Goal: Contribute content: Contribute content

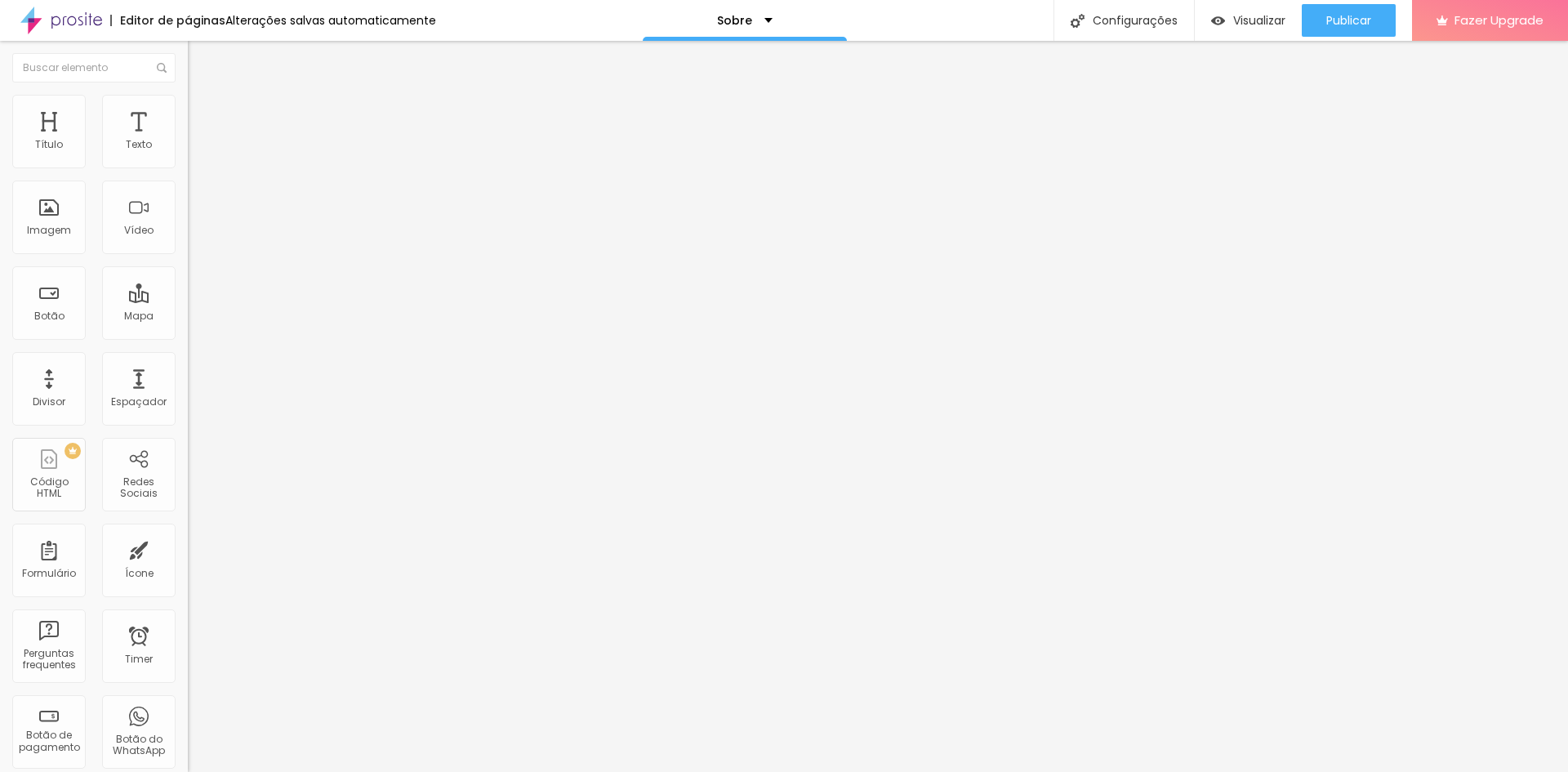
click at [200, 58] on img "button" at bounding box center [207, 60] width 13 height 13
click at [127, 136] on div "Texto" at bounding box center [138, 131] width 73 height 73
click at [200, 55] on img "button" at bounding box center [207, 60] width 13 height 13
click at [134, 142] on div "Texto" at bounding box center [138, 144] width 26 height 12
click at [200, 60] on img "button" at bounding box center [207, 60] width 13 height 13
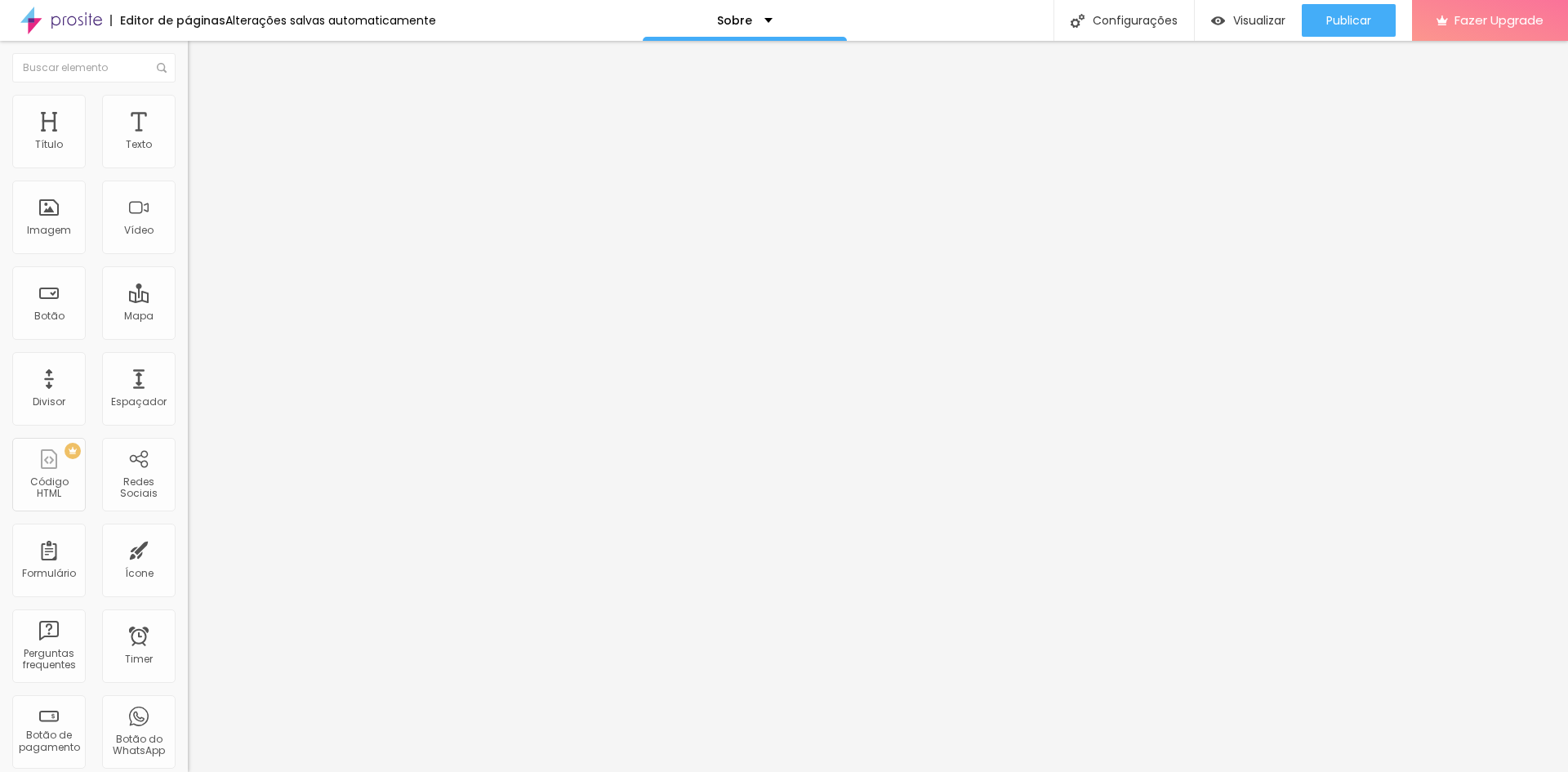
click at [200, 57] on img "button" at bounding box center [207, 60] width 13 height 13
click at [200, 58] on img "button" at bounding box center [207, 60] width 13 height 13
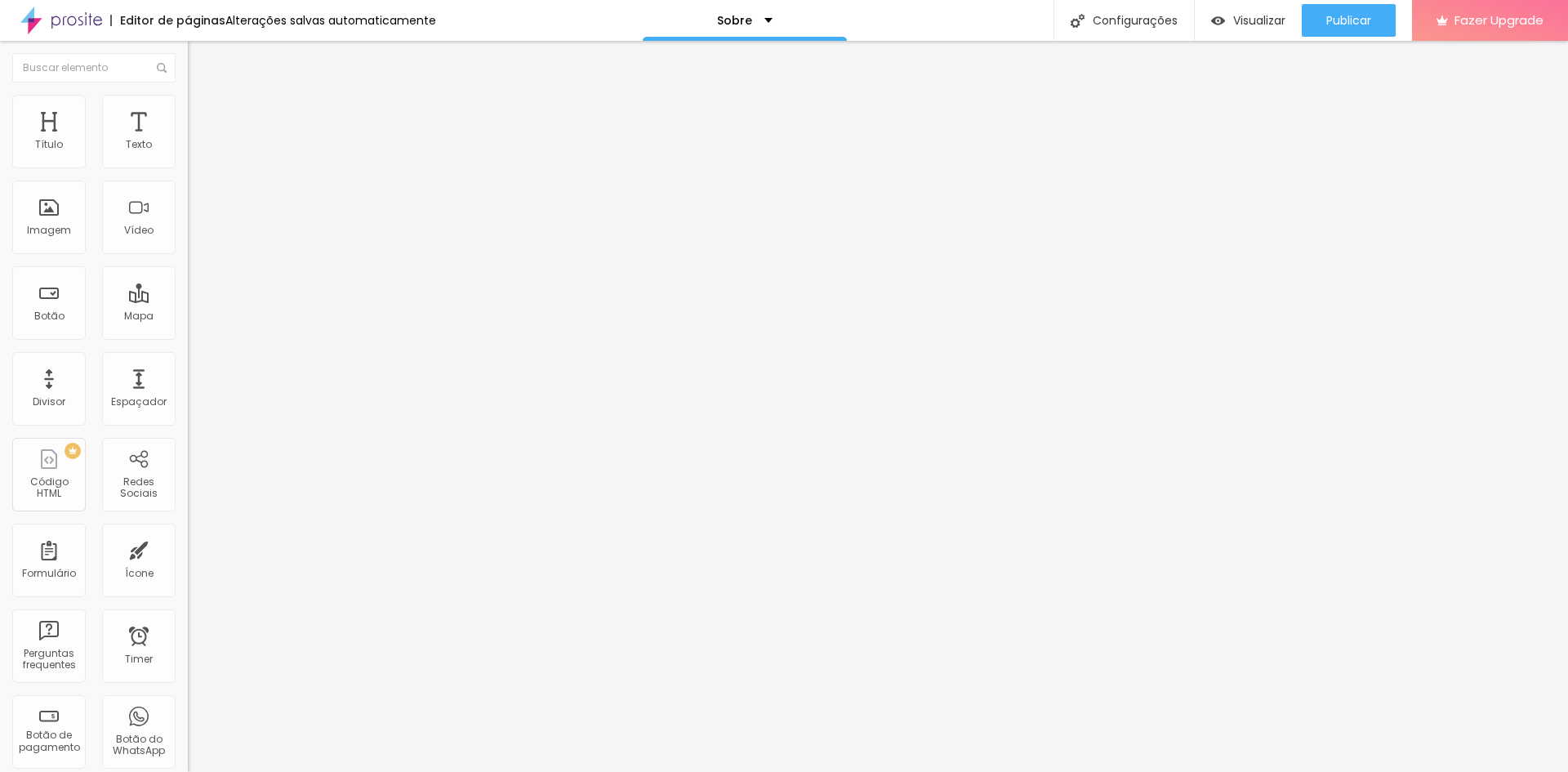
click at [200, 65] on img "button" at bounding box center [207, 60] width 13 height 13
click at [200, 58] on img "button" at bounding box center [207, 60] width 13 height 13
click at [200, 63] on img "button" at bounding box center [207, 60] width 13 height 13
click at [200, 58] on img "button" at bounding box center [207, 60] width 13 height 13
click at [200, 60] on img "button" at bounding box center [207, 60] width 13 height 13
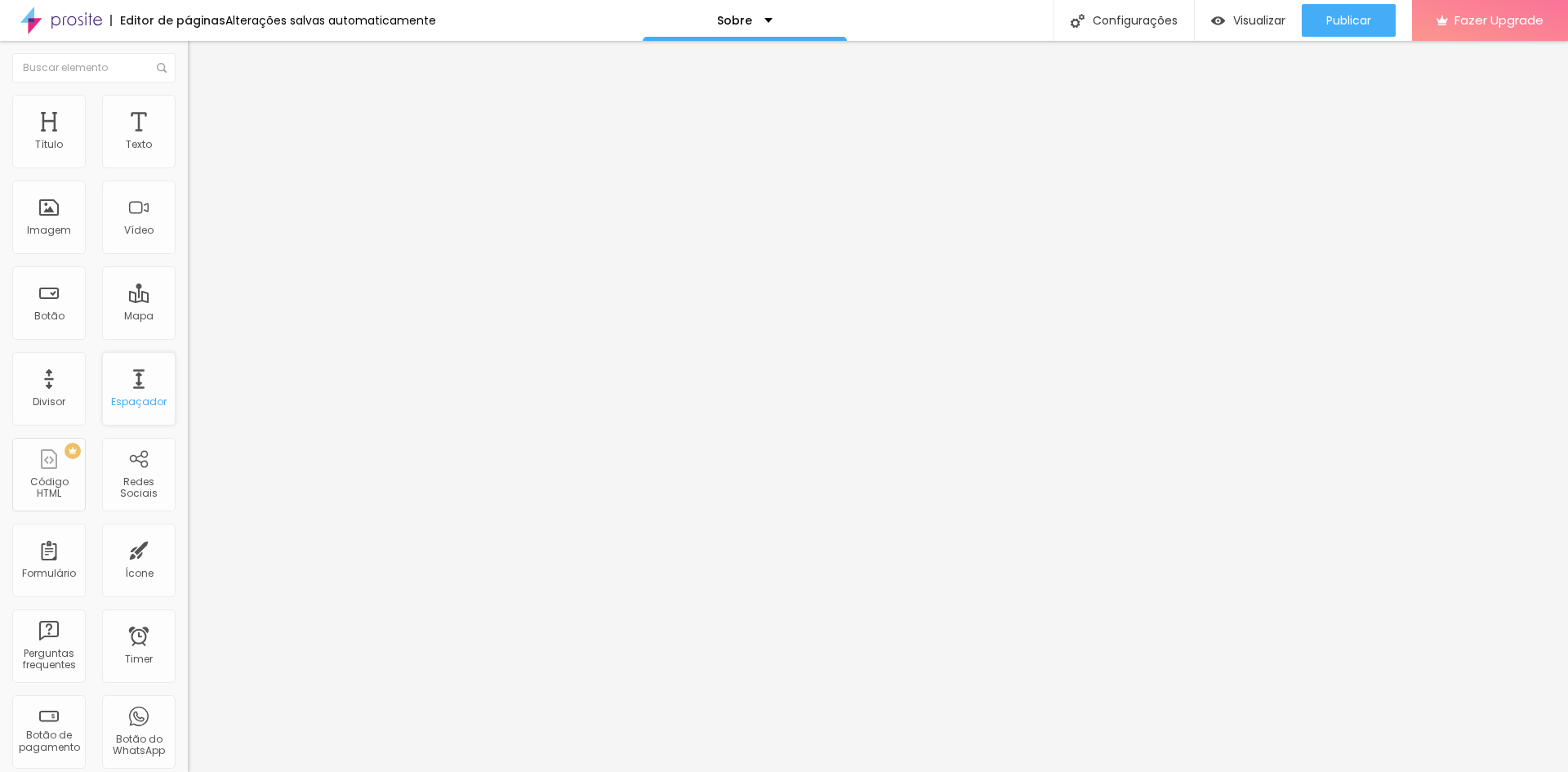
click at [134, 392] on div "Espaçador" at bounding box center [138, 388] width 73 height 73
click at [125, 386] on div "Espaçador" at bounding box center [138, 388] width 73 height 73
click at [133, 395] on div "Espaçador" at bounding box center [138, 388] width 73 height 73
click at [134, 414] on div "Espaçador" at bounding box center [138, 388] width 73 height 73
click at [135, 373] on div "Espaçador" at bounding box center [138, 388] width 73 height 73
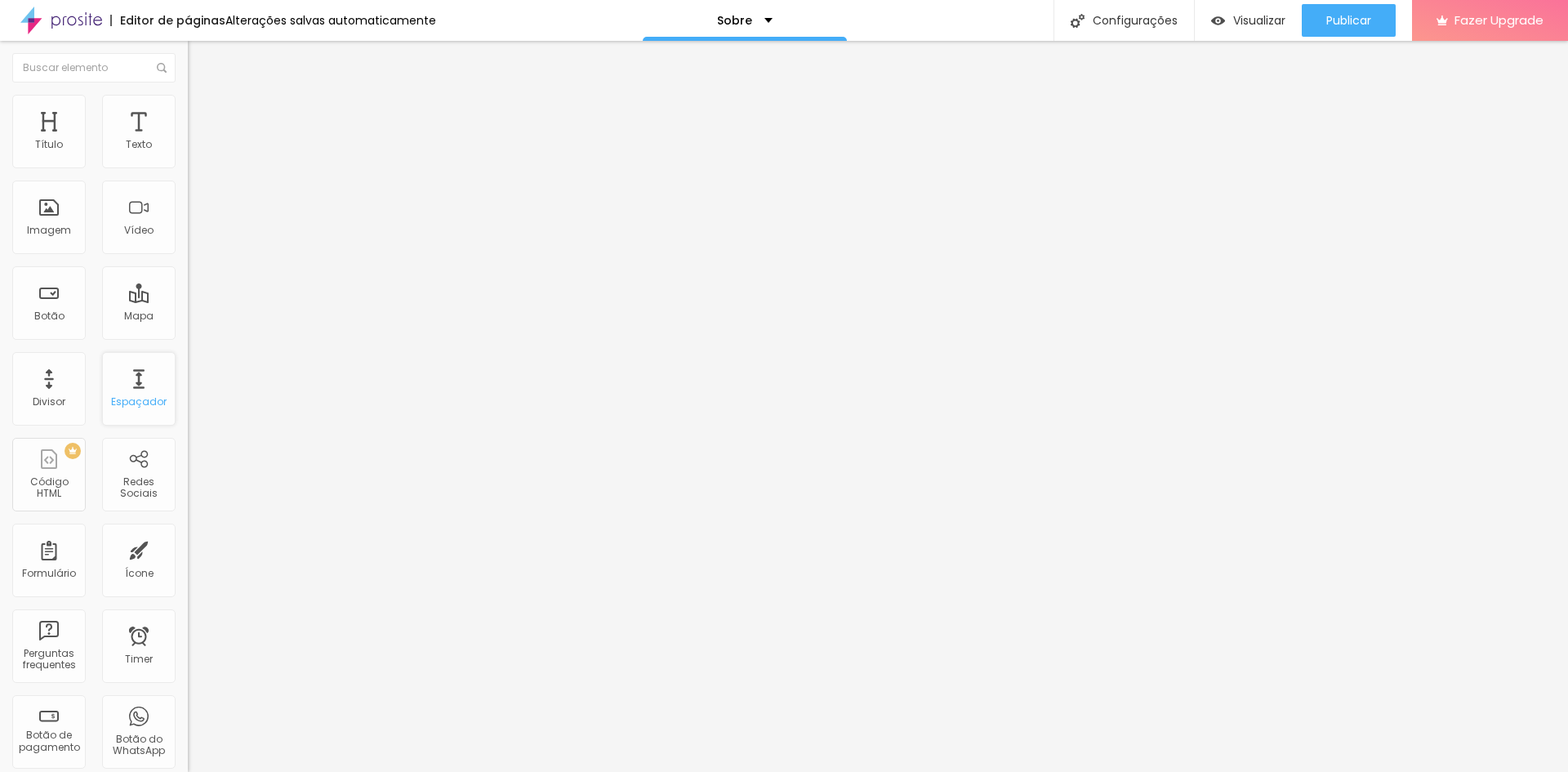
click at [127, 386] on div "Espaçador" at bounding box center [138, 388] width 73 height 73
click at [127, 388] on div "Espaçador" at bounding box center [138, 388] width 73 height 73
click at [194, 152] on icon "button" at bounding box center [199, 146] width 10 height 10
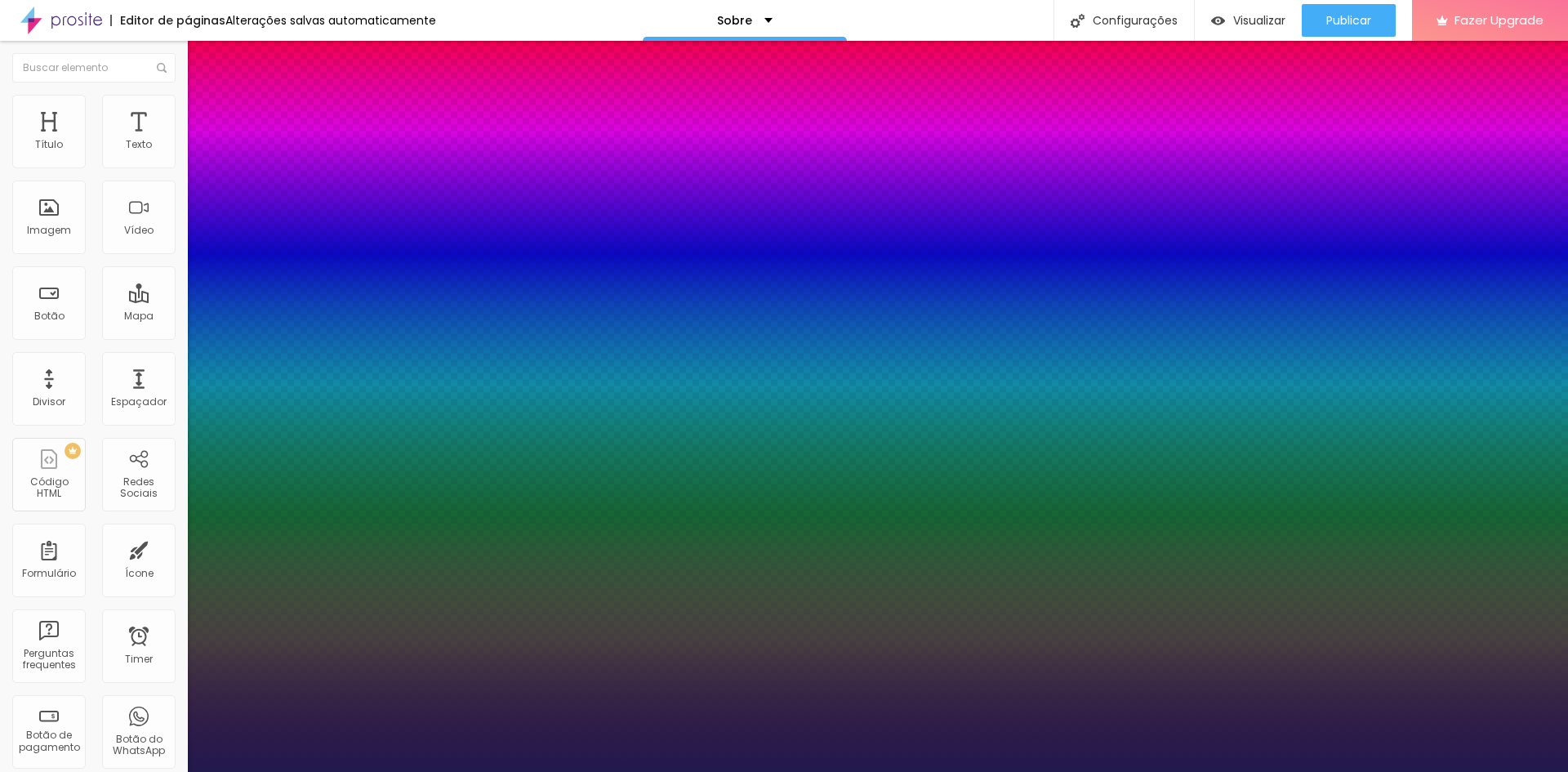
type input "1"
drag, startPoint x: 221, startPoint y: 284, endPoint x: 231, endPoint y: 284, distance: 10.0
type input "17"
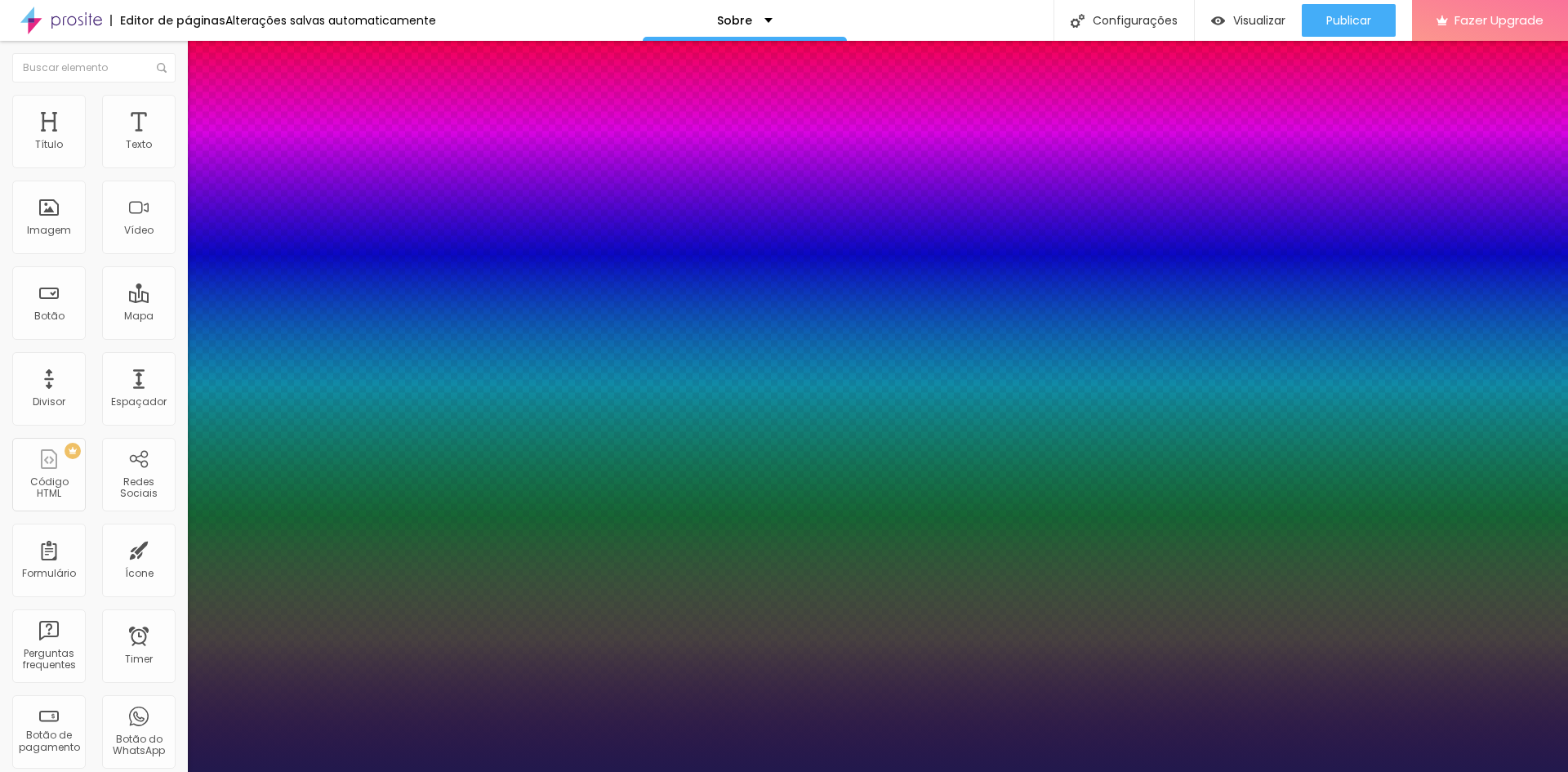
type input "1"
type input "18"
type input "1"
type input "20"
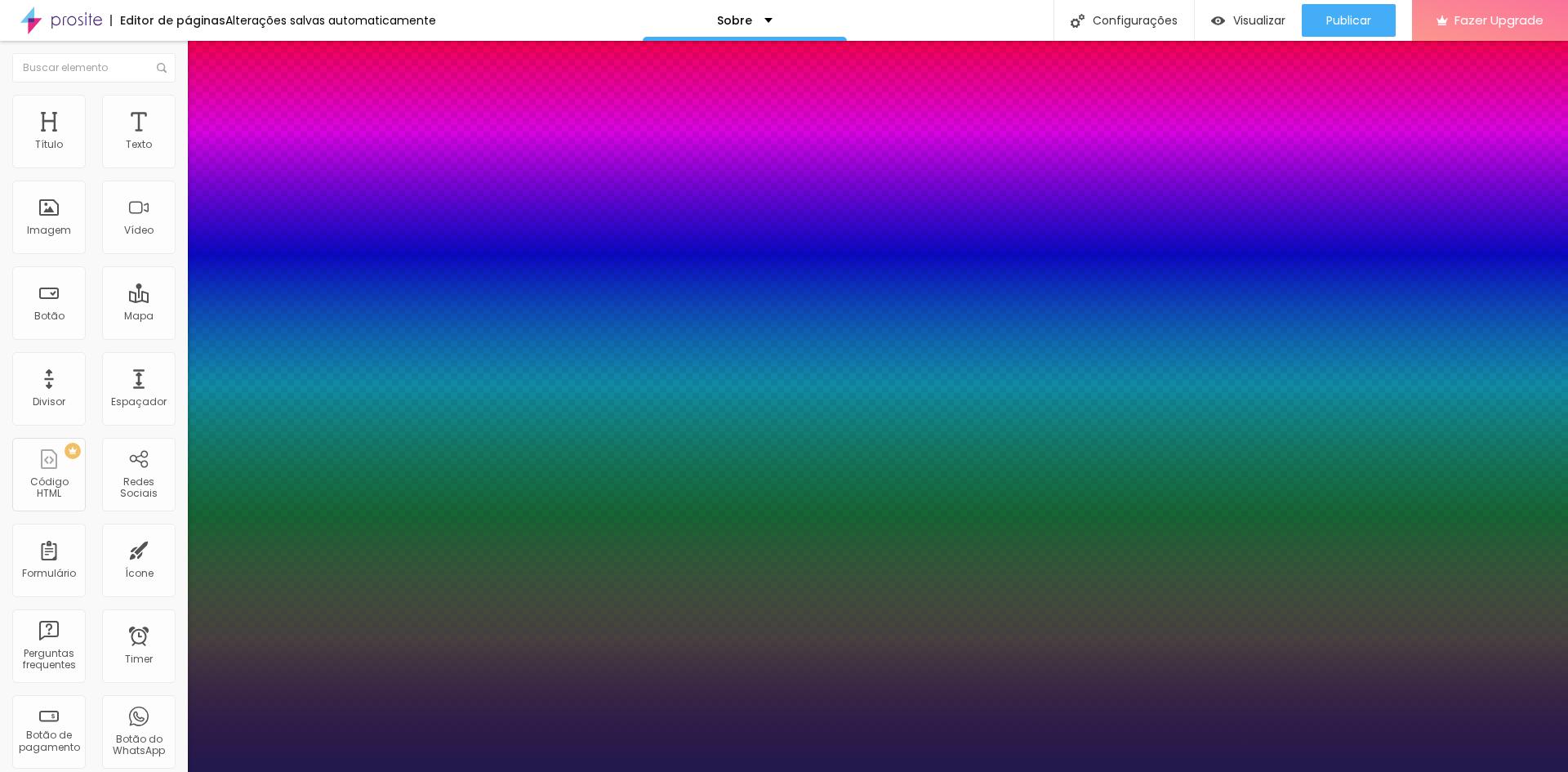
type input "20"
type input "1"
type input "21"
type input "1"
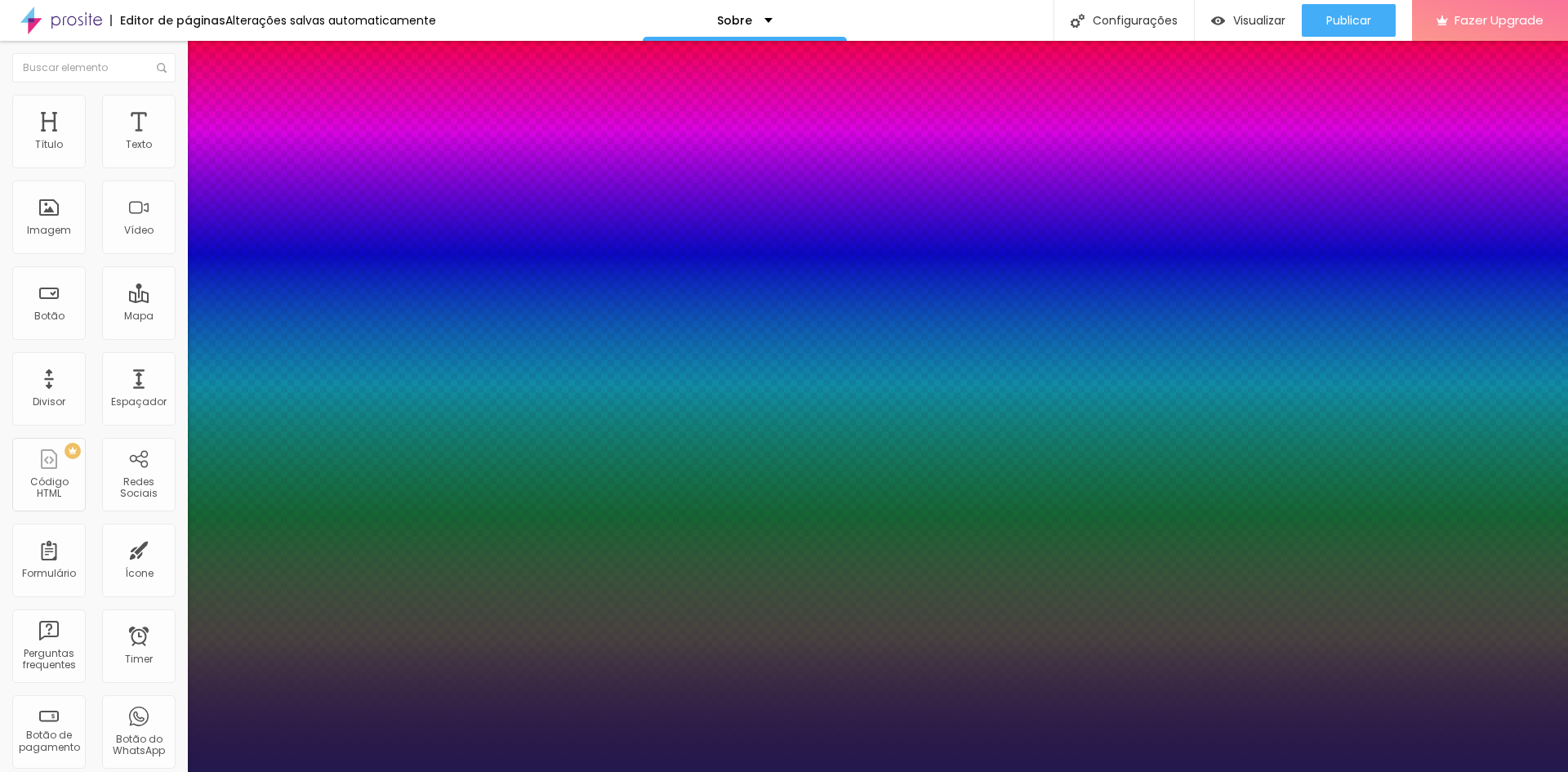
type input "22"
type input "1"
type input "23"
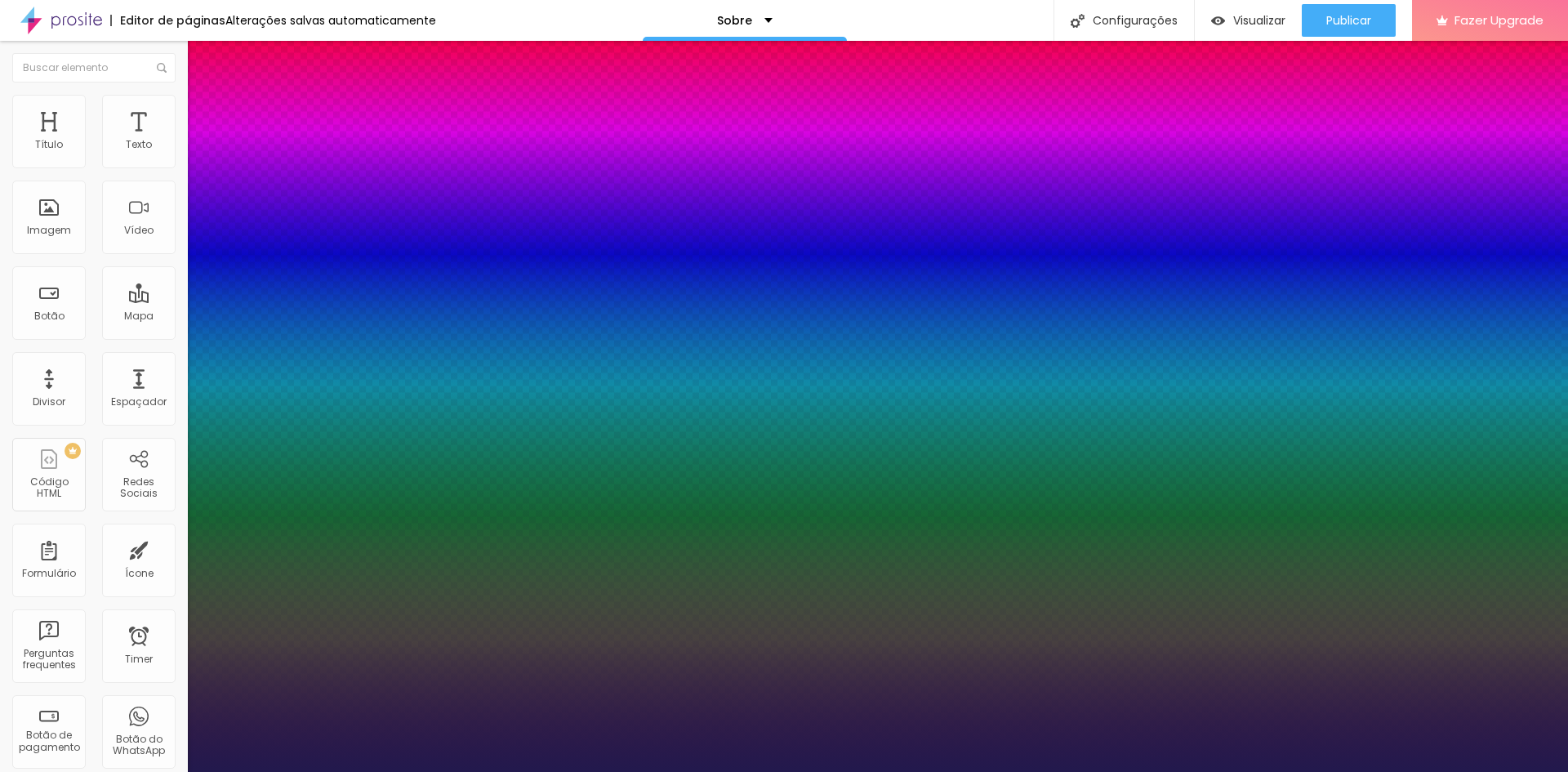
type input "1"
type input "24"
type input "1"
type input "27"
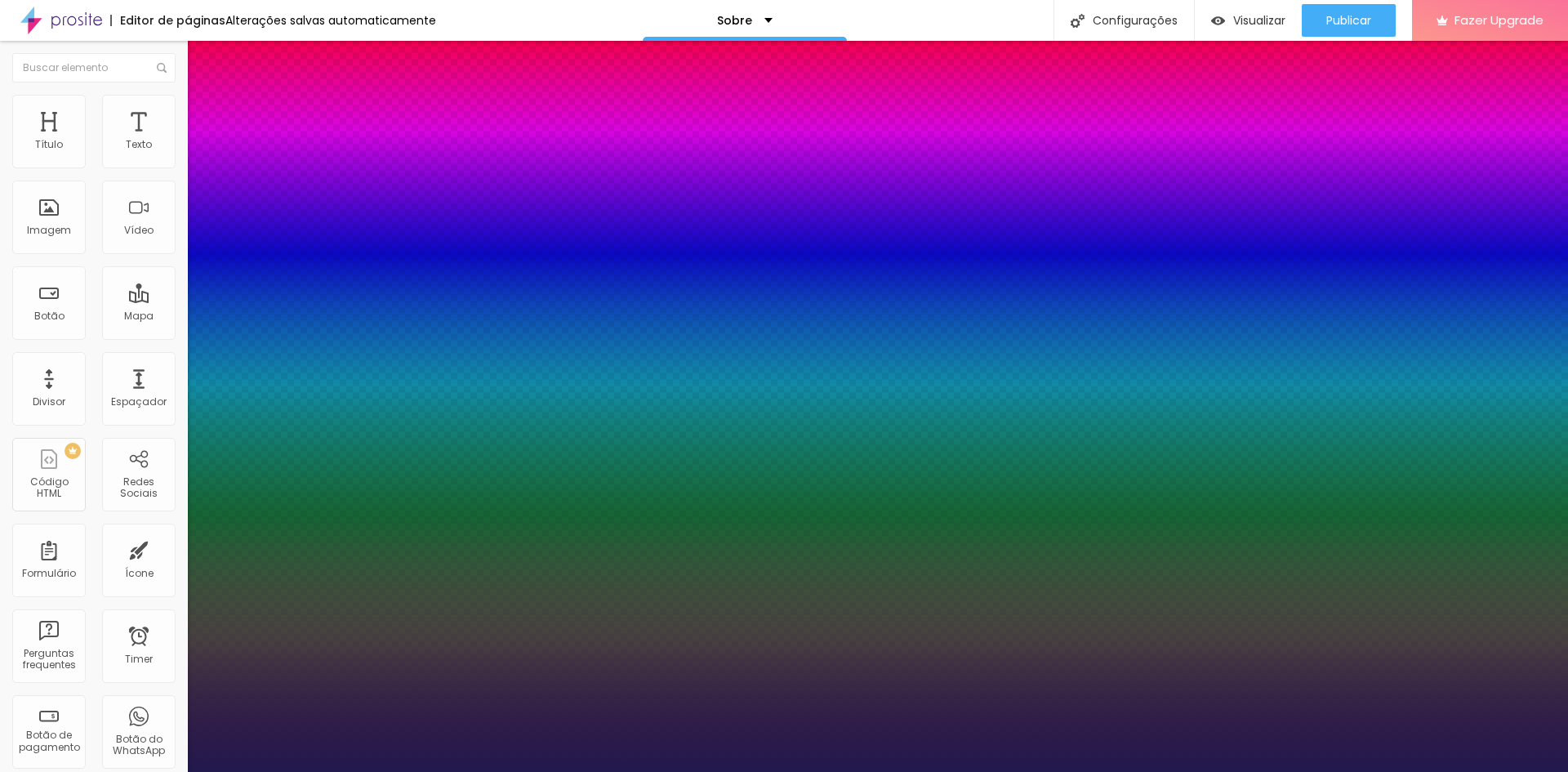
type input "27"
type input "1"
type input "28"
type input "1"
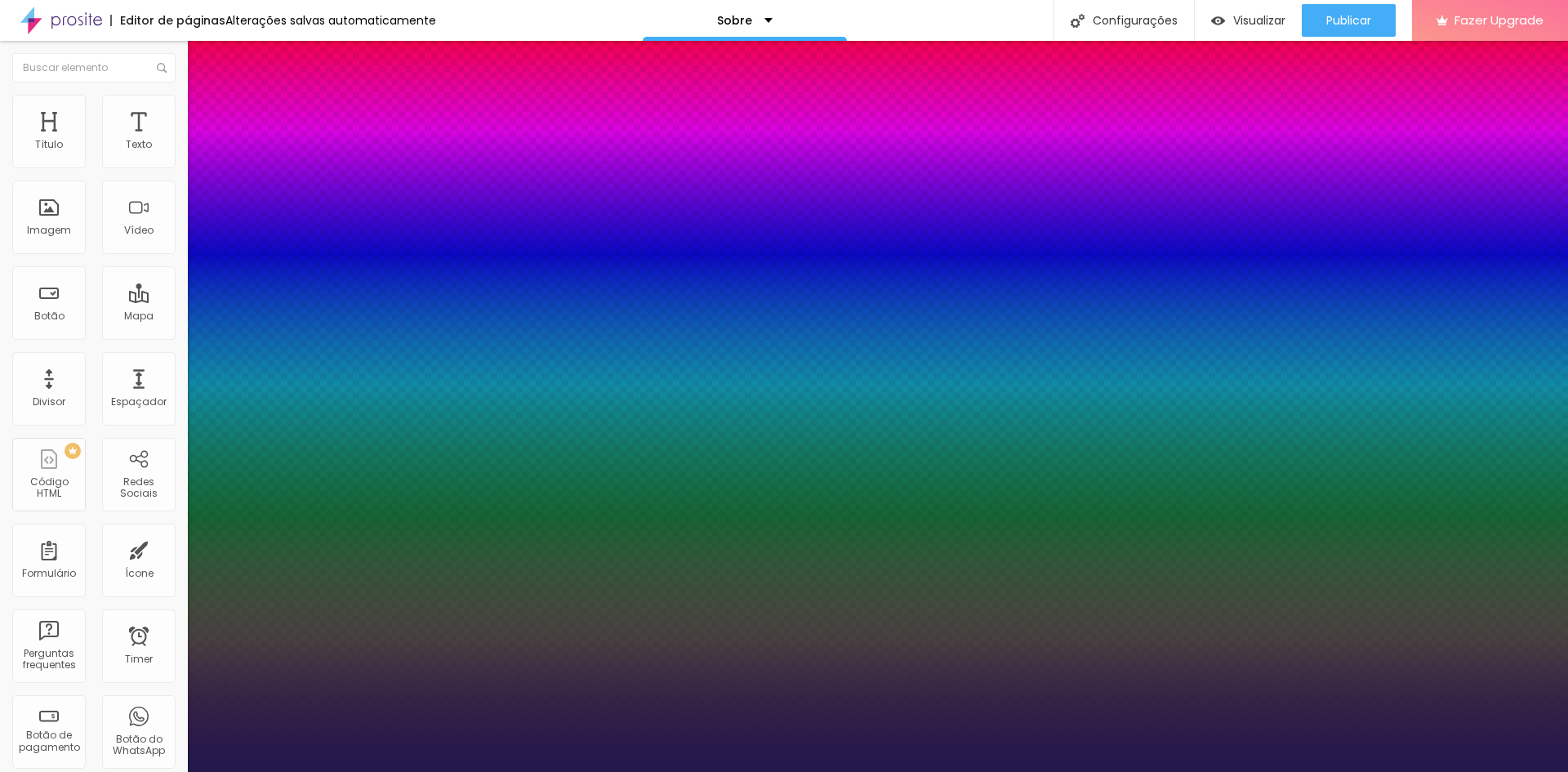
type input "29"
type input "1"
type input "30"
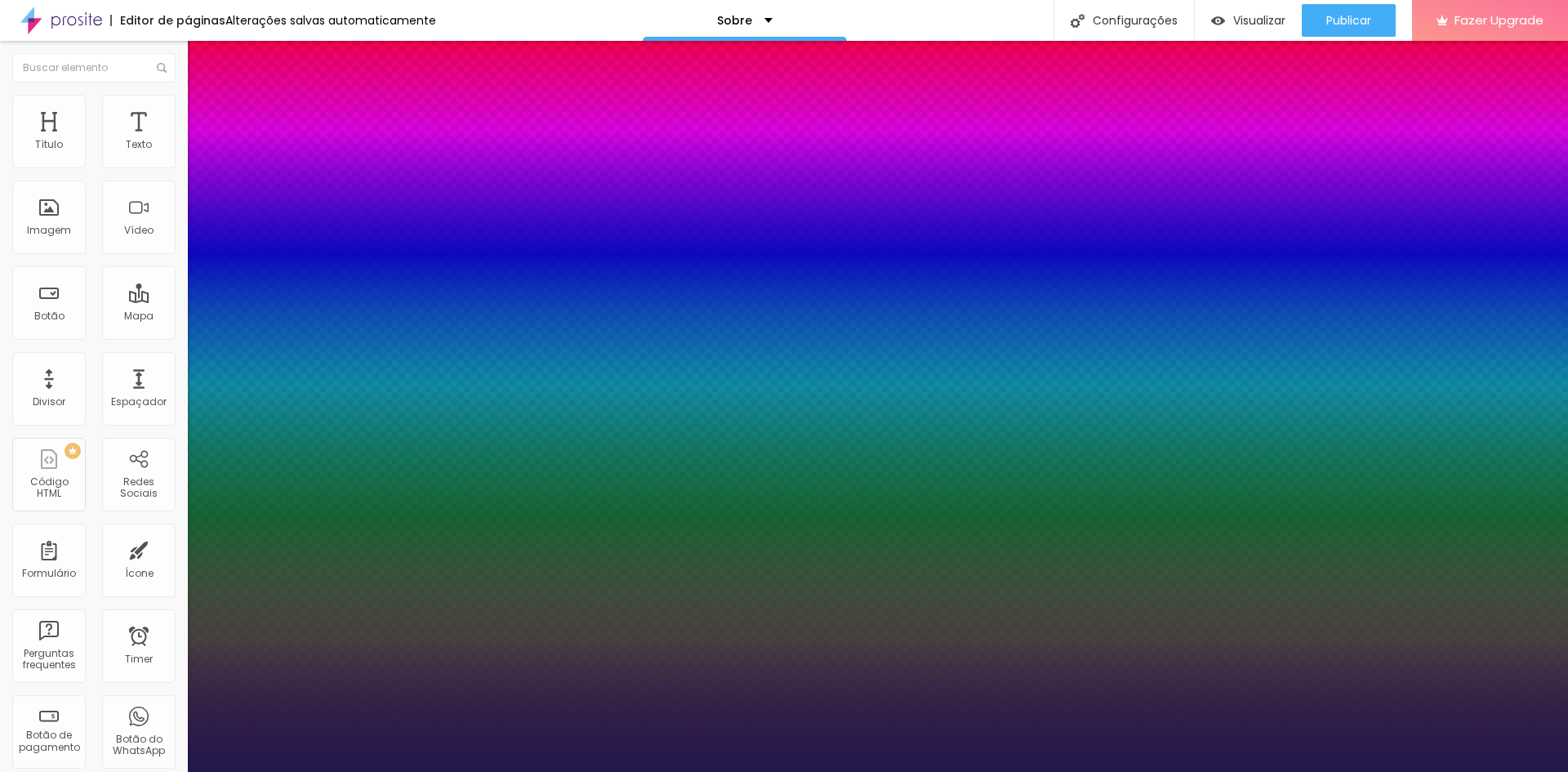
type input "1"
type input "29"
type input "1"
type input "27"
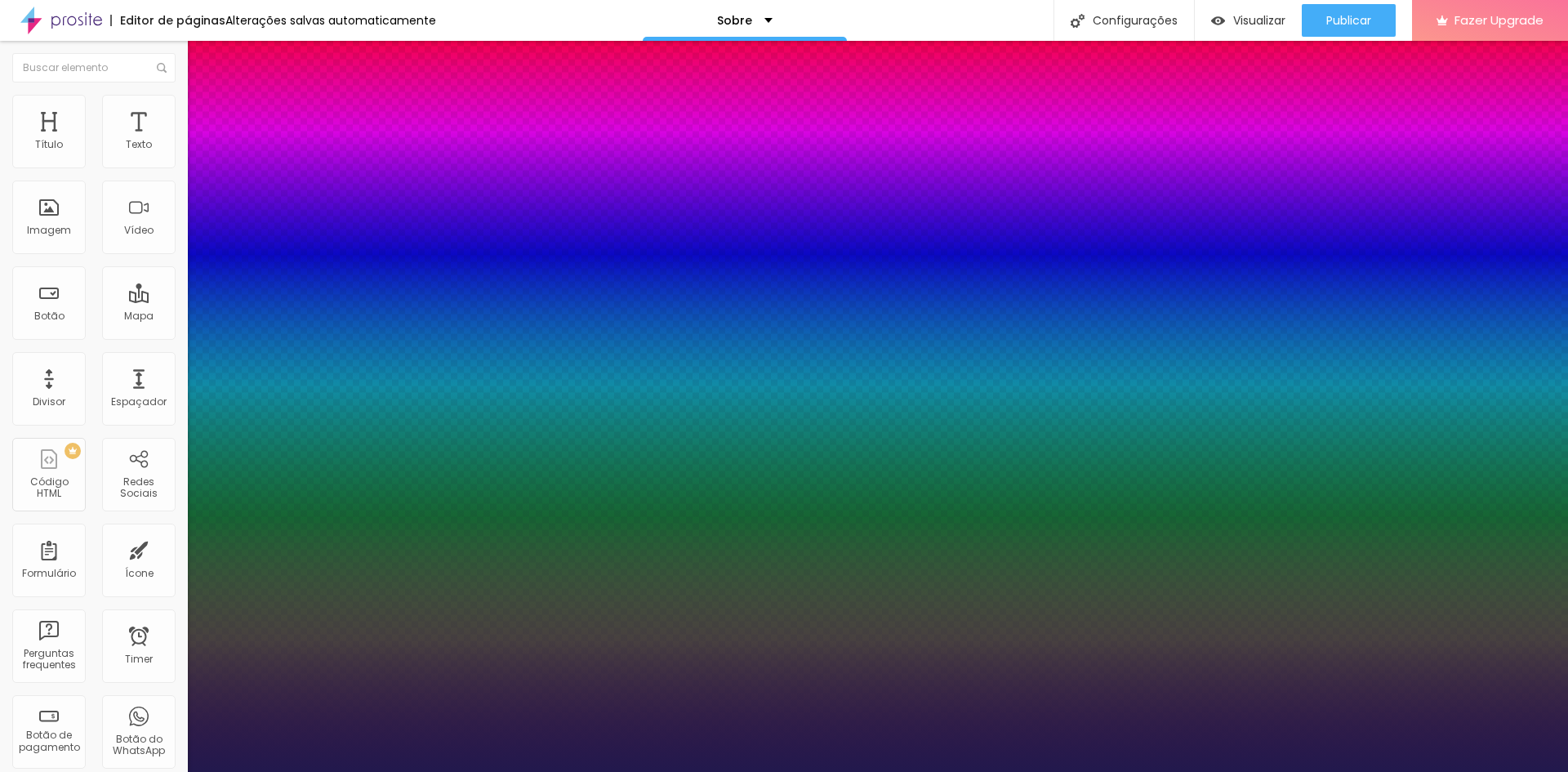
type input "27"
type input "1"
type input "28"
type input "1"
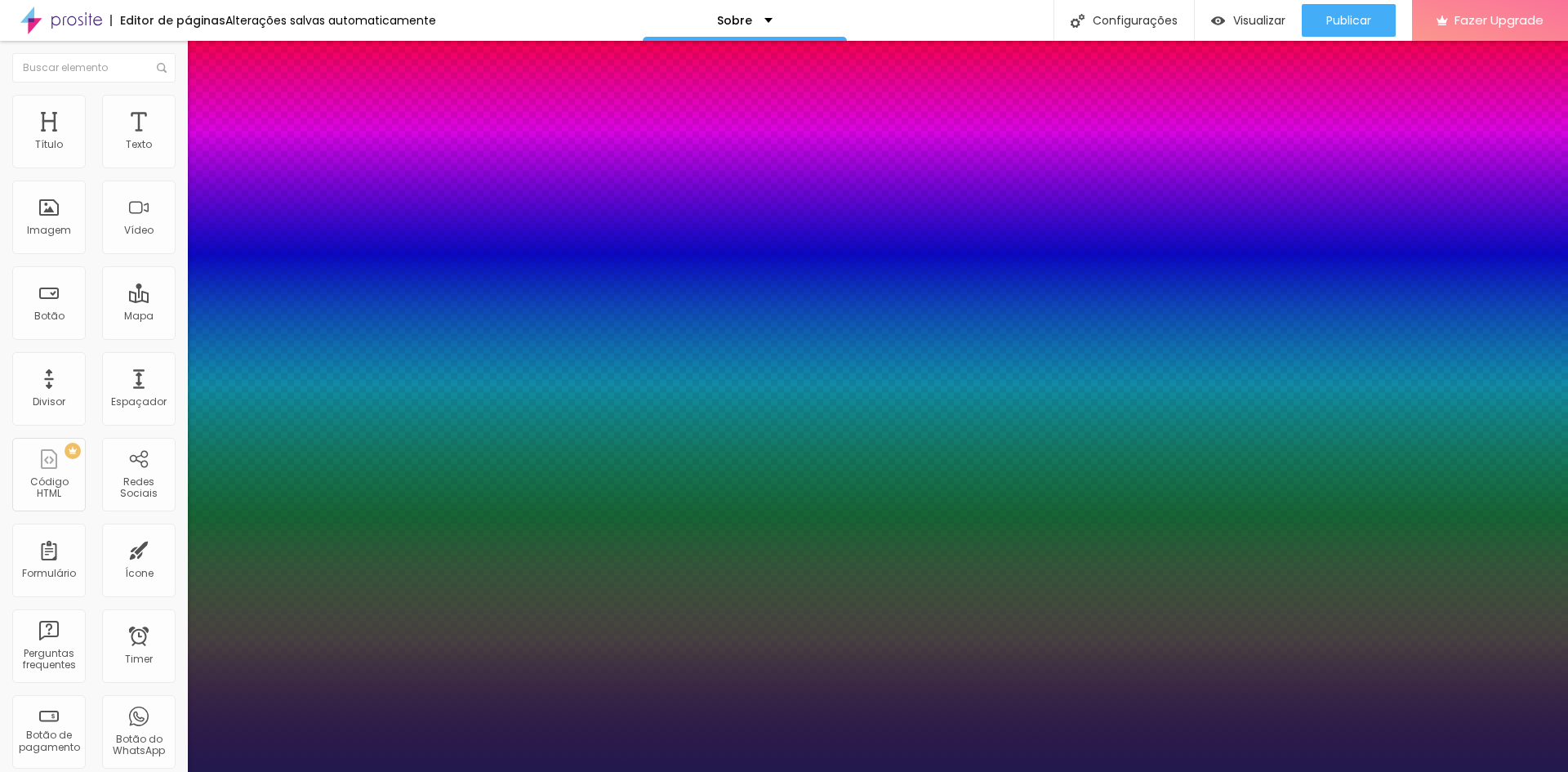
type input "29"
type input "1"
type input "30"
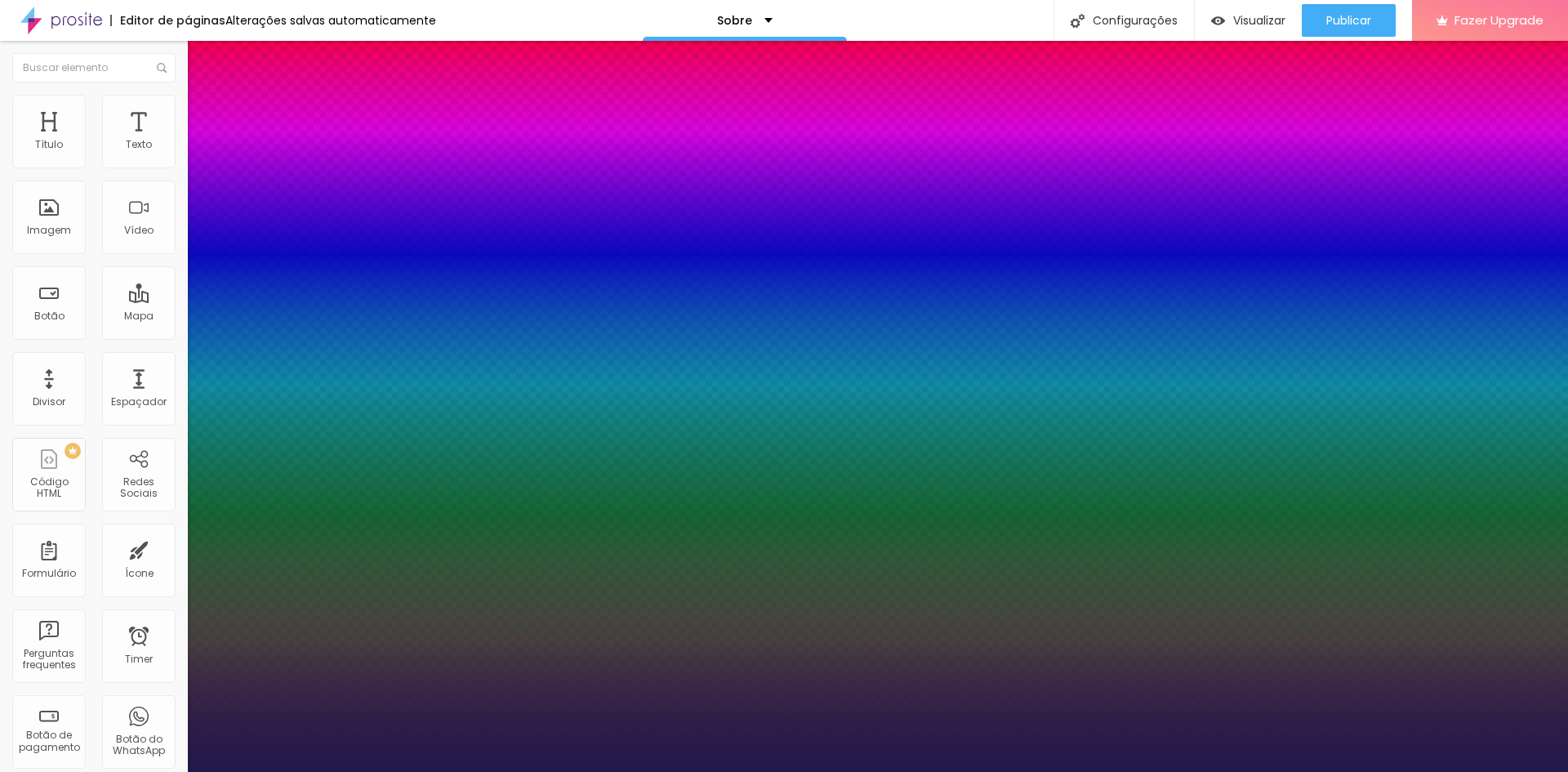
type input "1"
type input "31"
type input "1"
drag, startPoint x: 221, startPoint y: 281, endPoint x: 240, endPoint y: 287, distance: 19.9
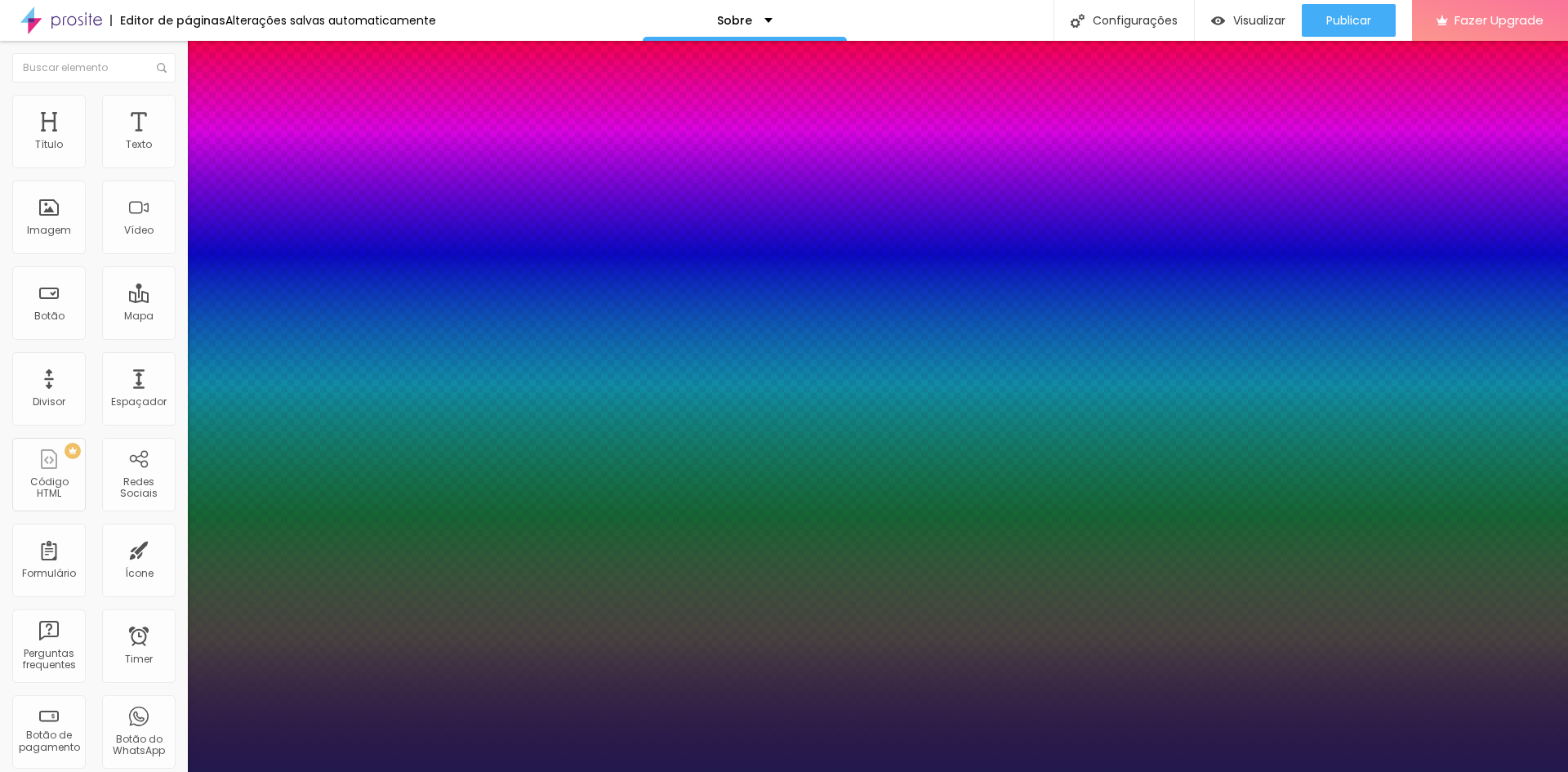
type input "31"
click at [456, 771] on div at bounding box center [784, 772] width 1568 height 0
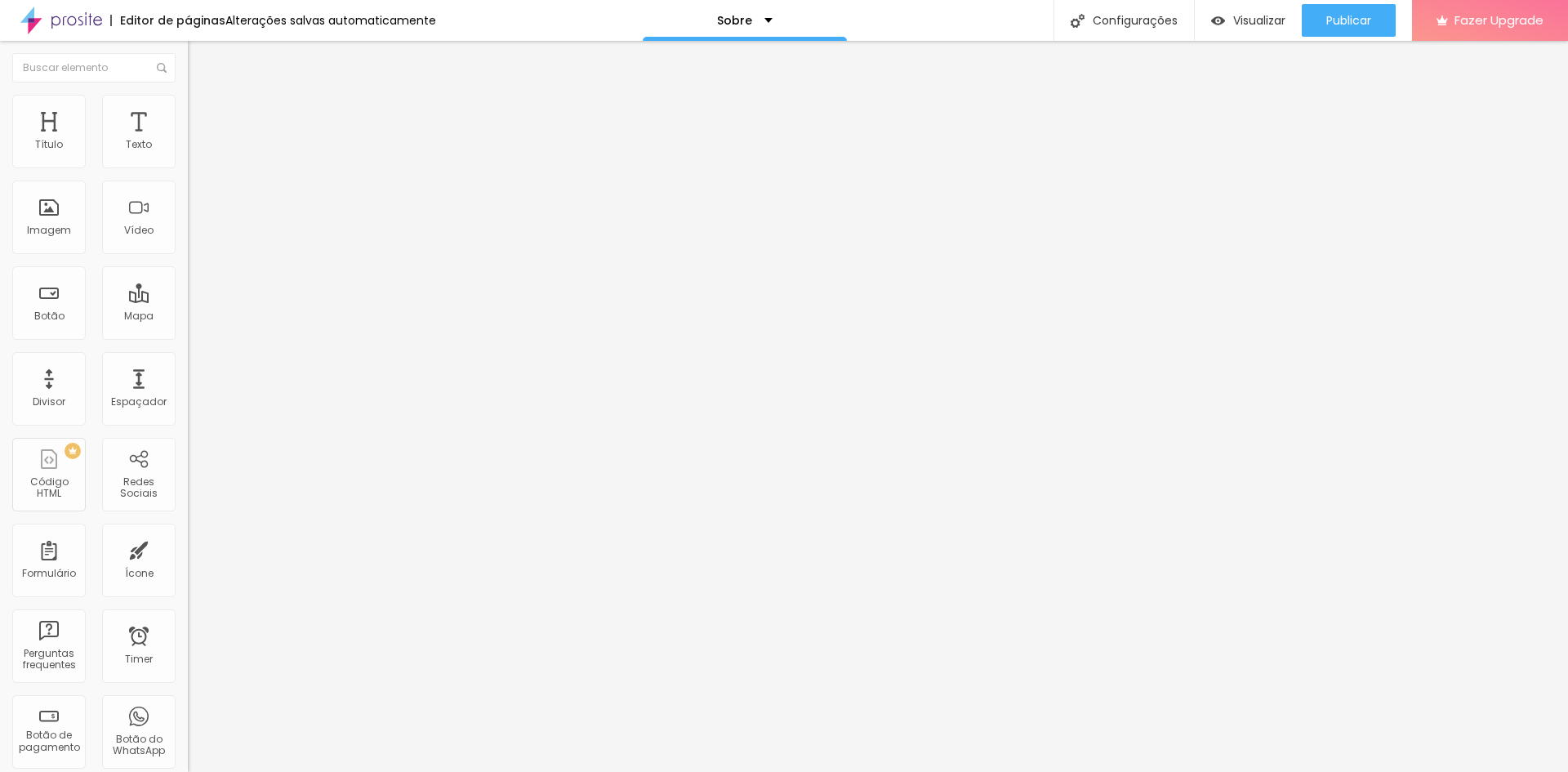
click at [188, 157] on button "button" at bounding box center [199, 148] width 23 height 17
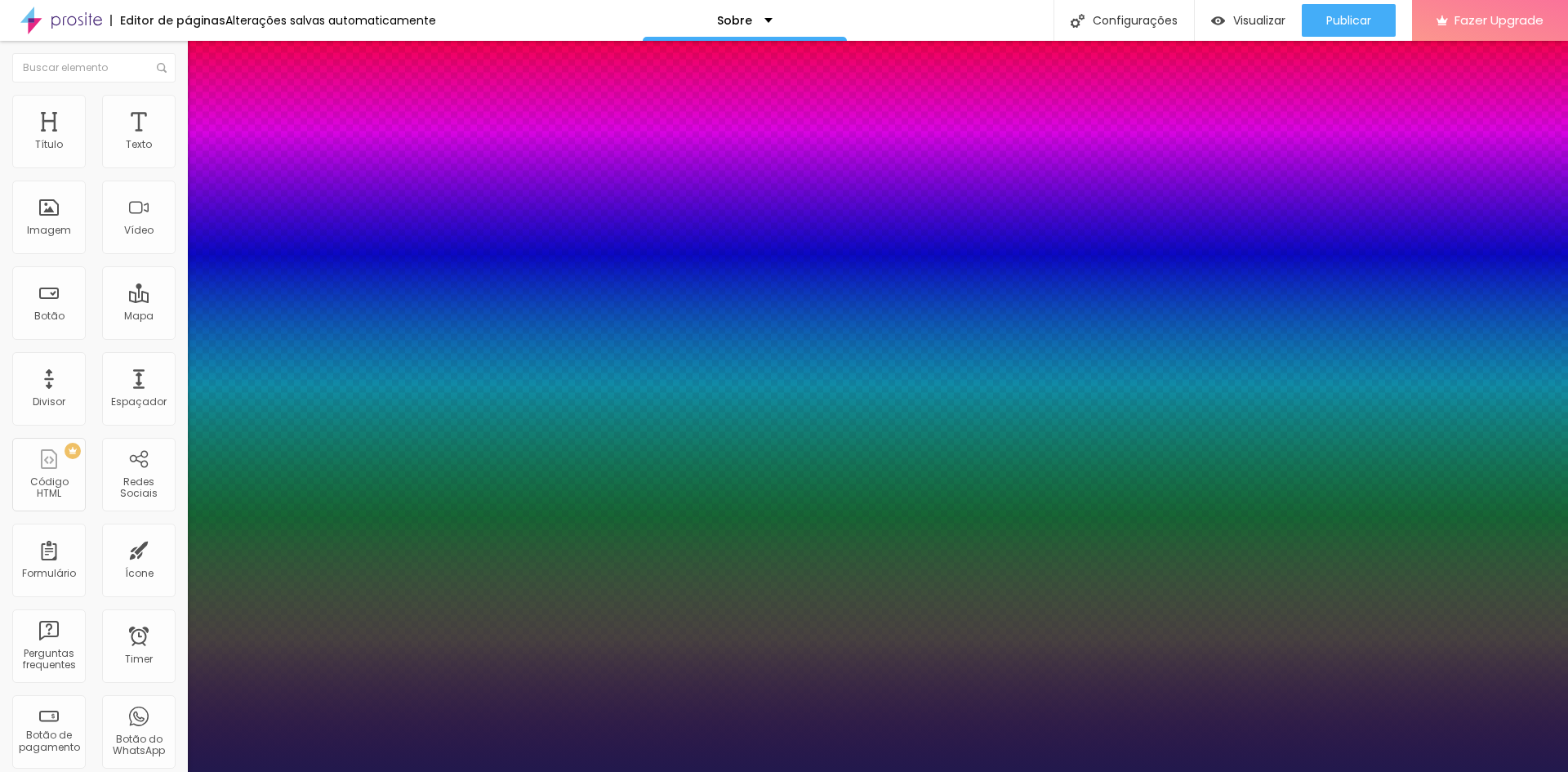
click at [458, 771] on div at bounding box center [784, 772] width 1568 height 0
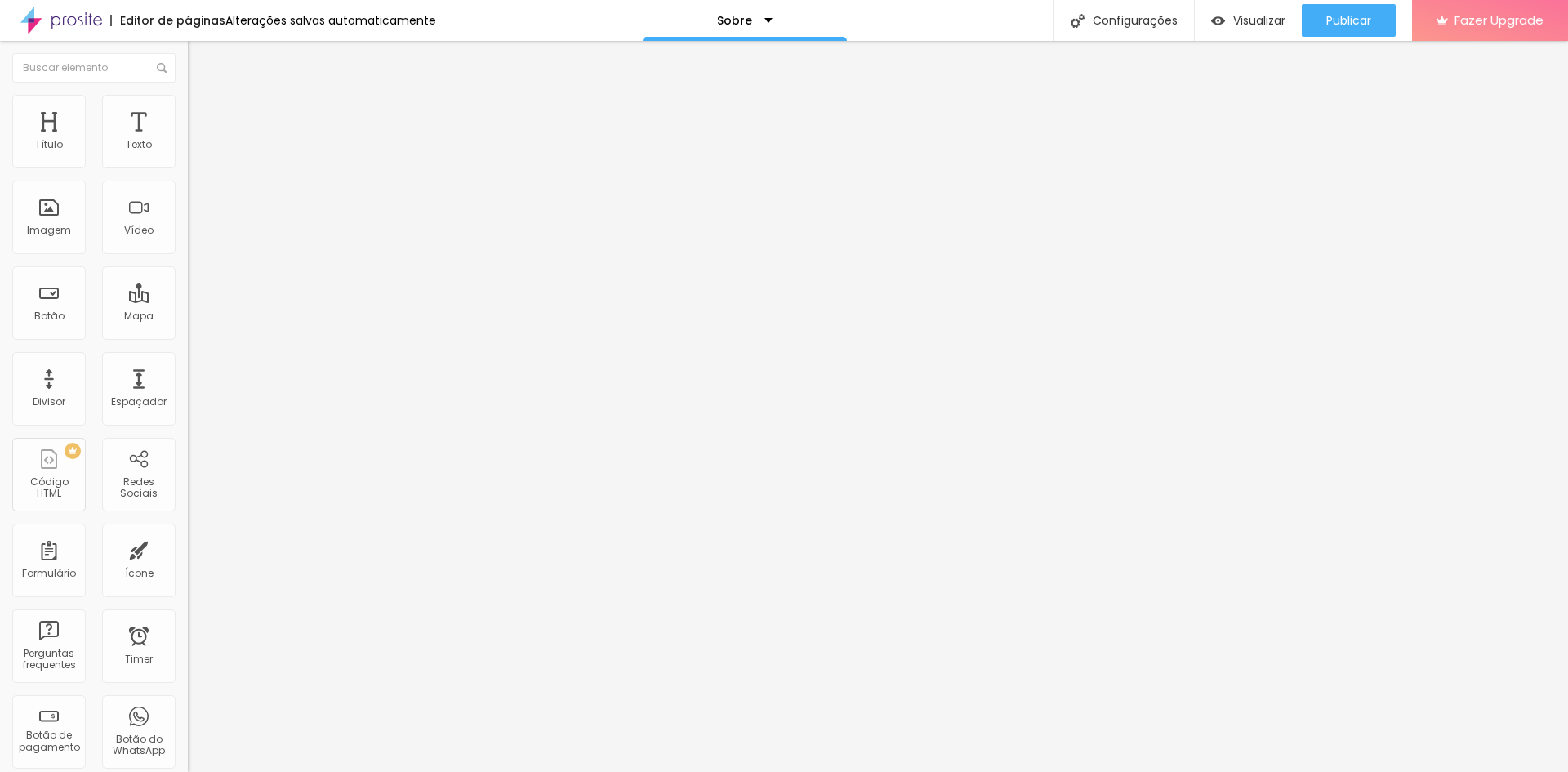
click at [188, 157] on button "button" at bounding box center [199, 148] width 23 height 17
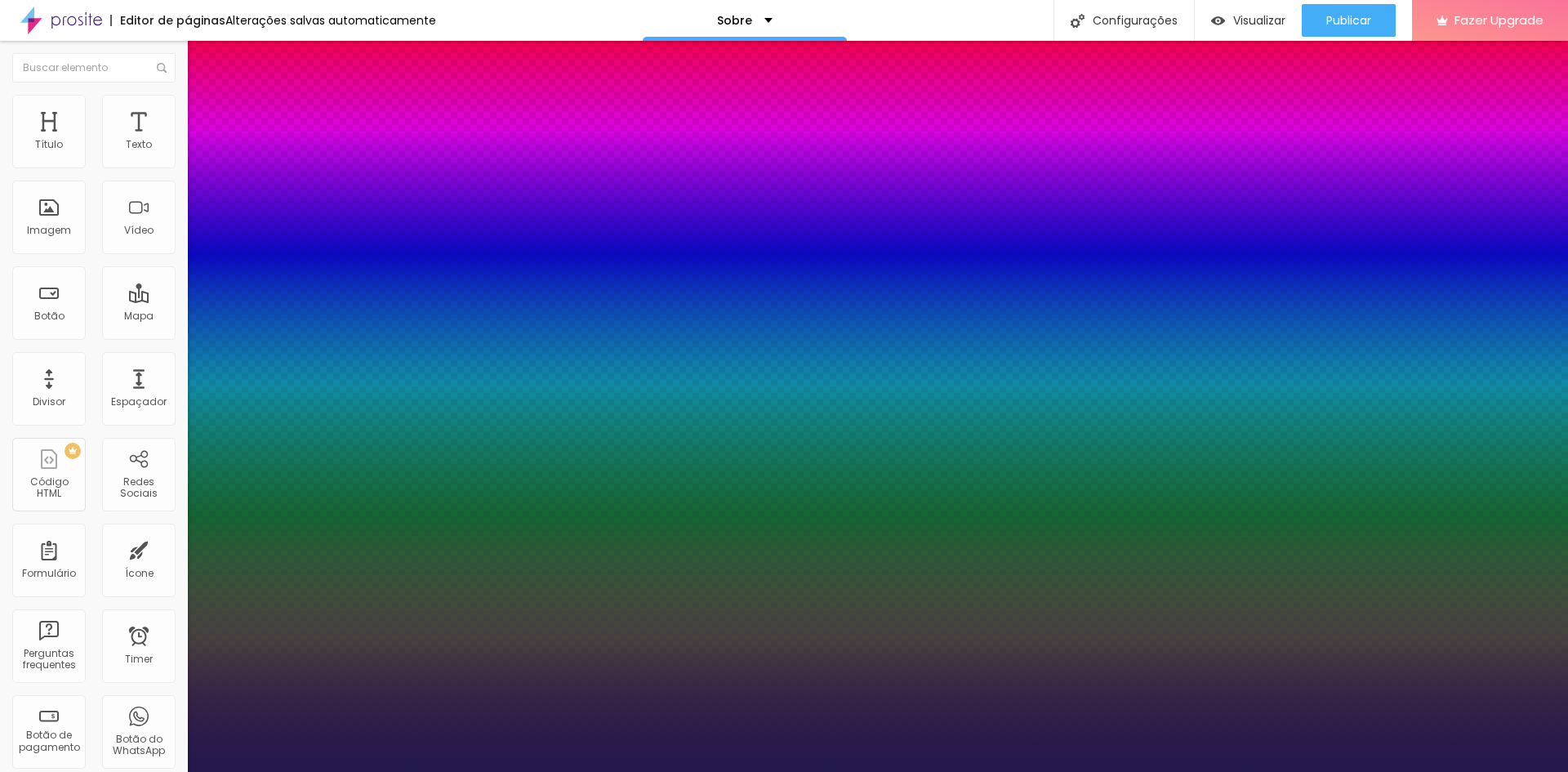
type input "1"
type input "34"
type input "1"
type input "33"
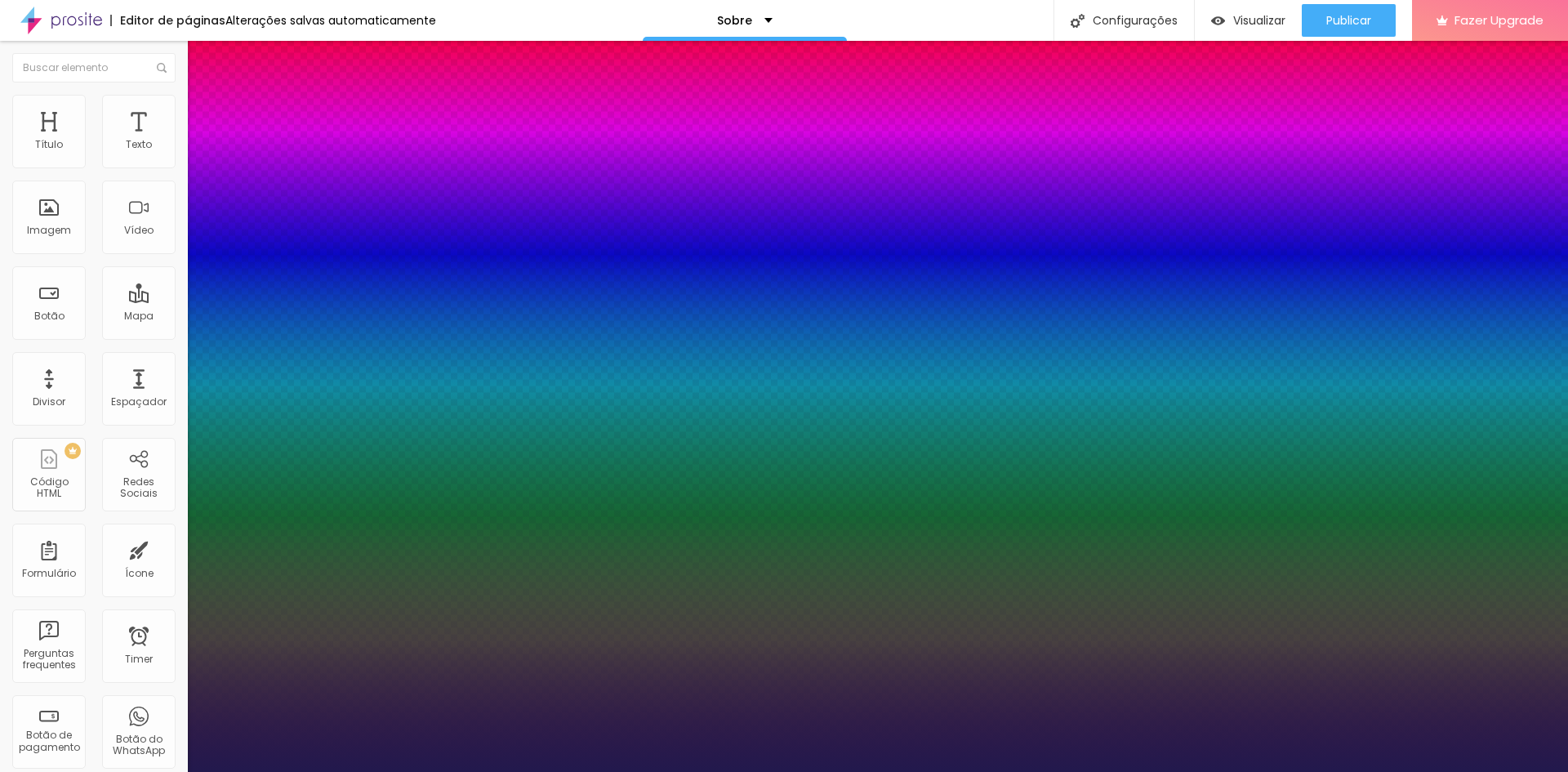
type input "33"
type input "1"
type input "33"
type input "1"
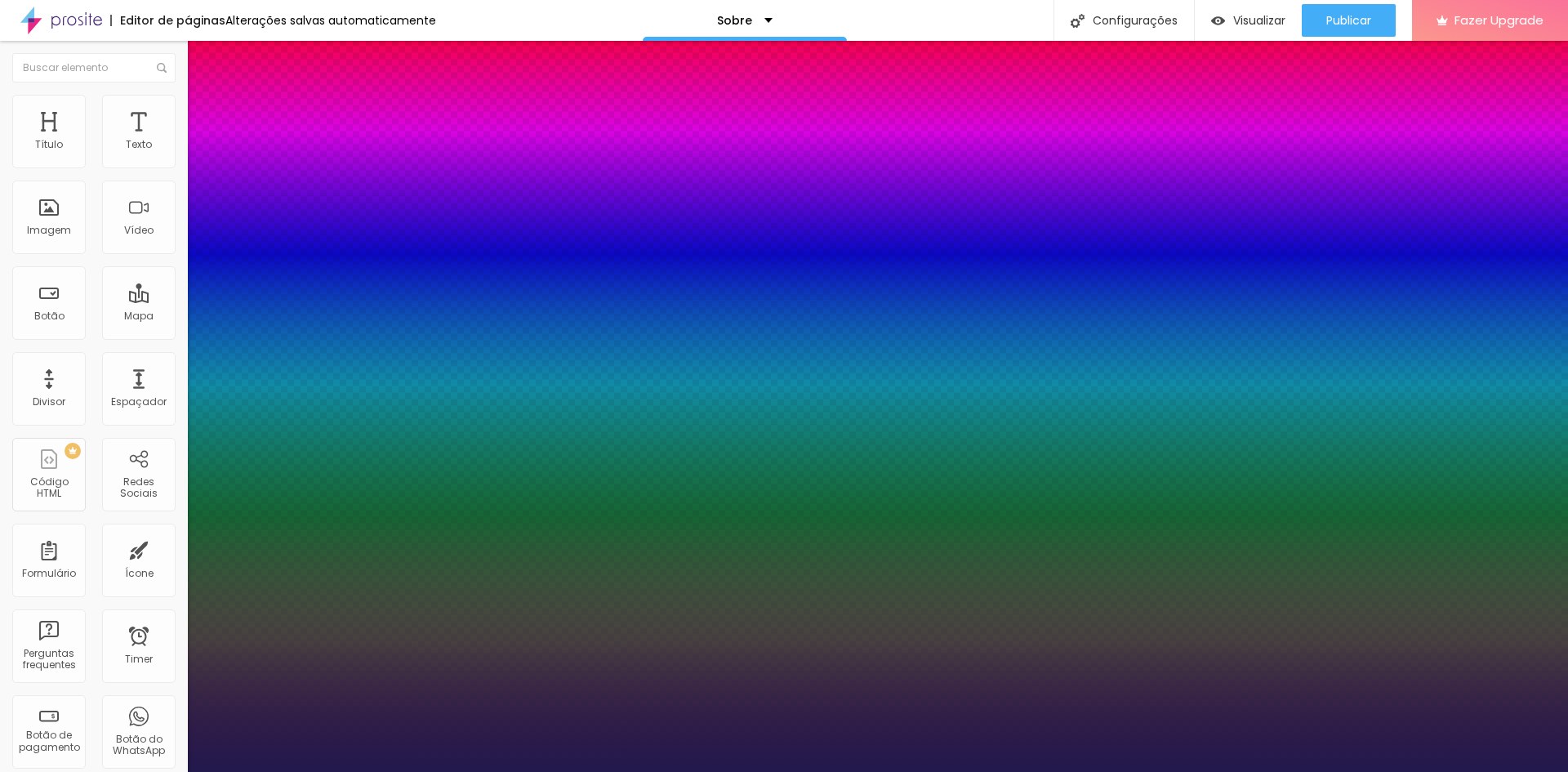
type input "1.4"
type input "1"
type input "1.5"
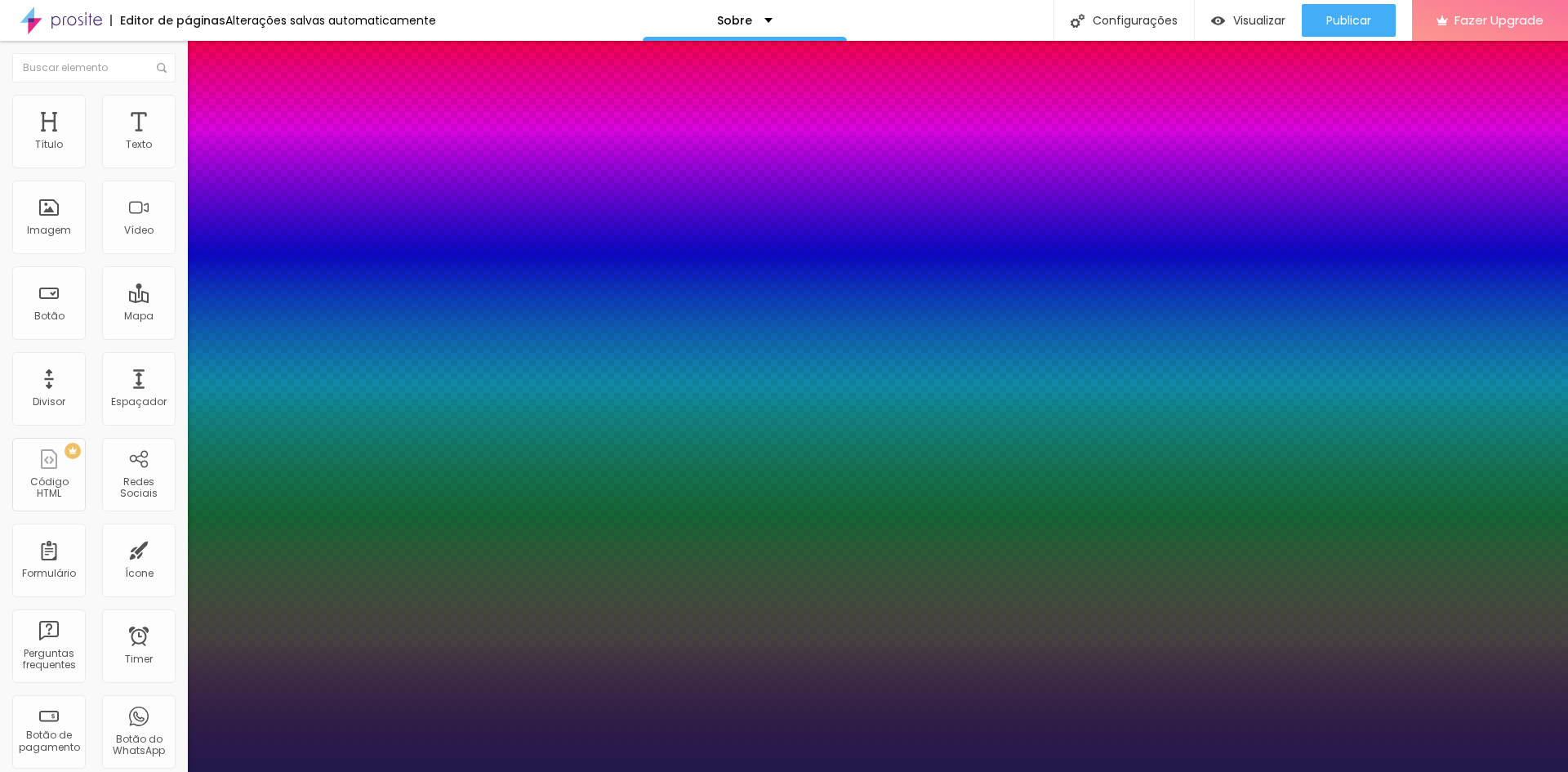
type input "1"
type input "1.4"
type input "1"
type input "1.3"
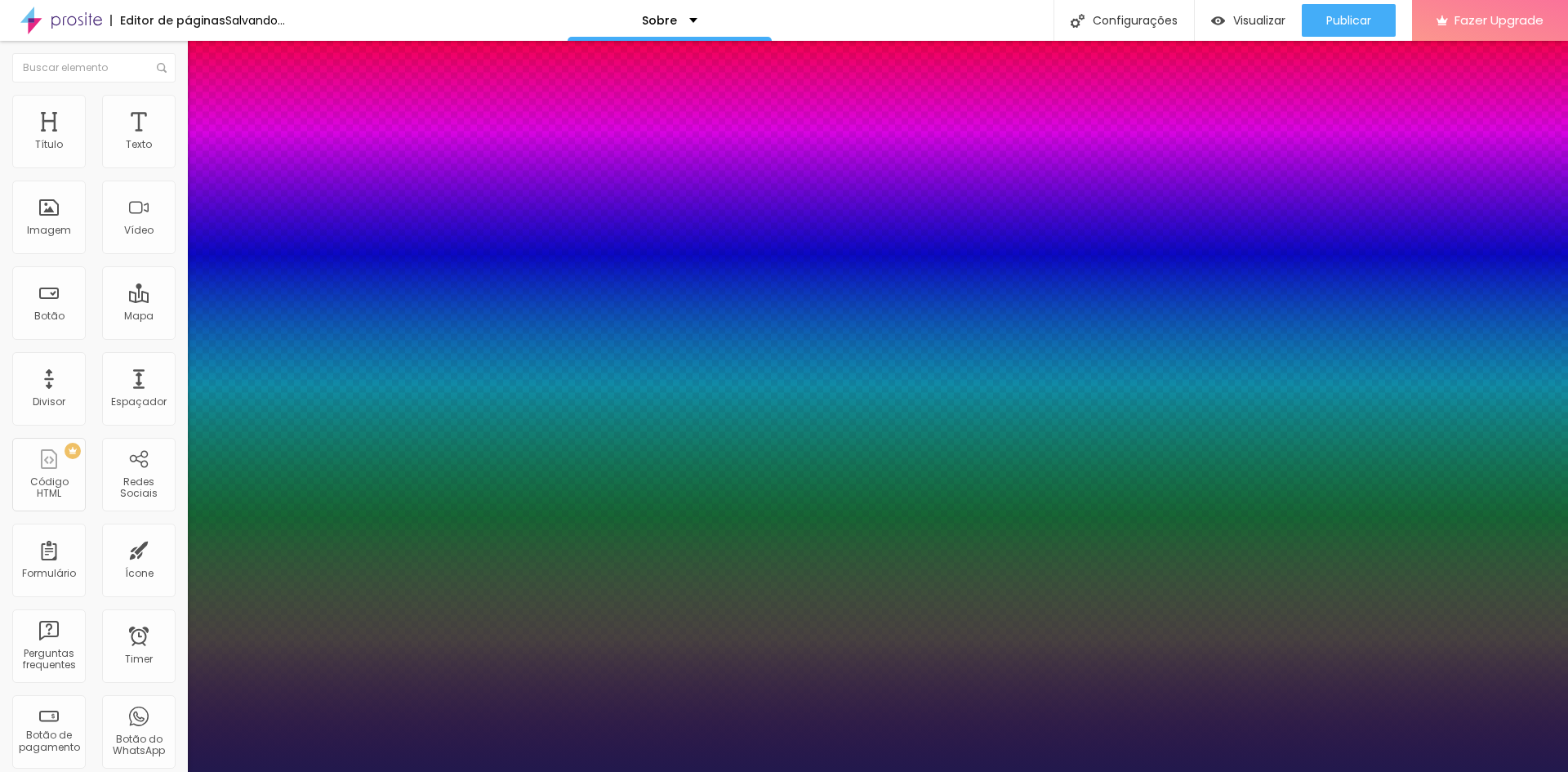
type input "1.3"
type input "1"
type input "1.2"
drag, startPoint x: 276, startPoint y: 391, endPoint x: 266, endPoint y: 396, distance: 11.2
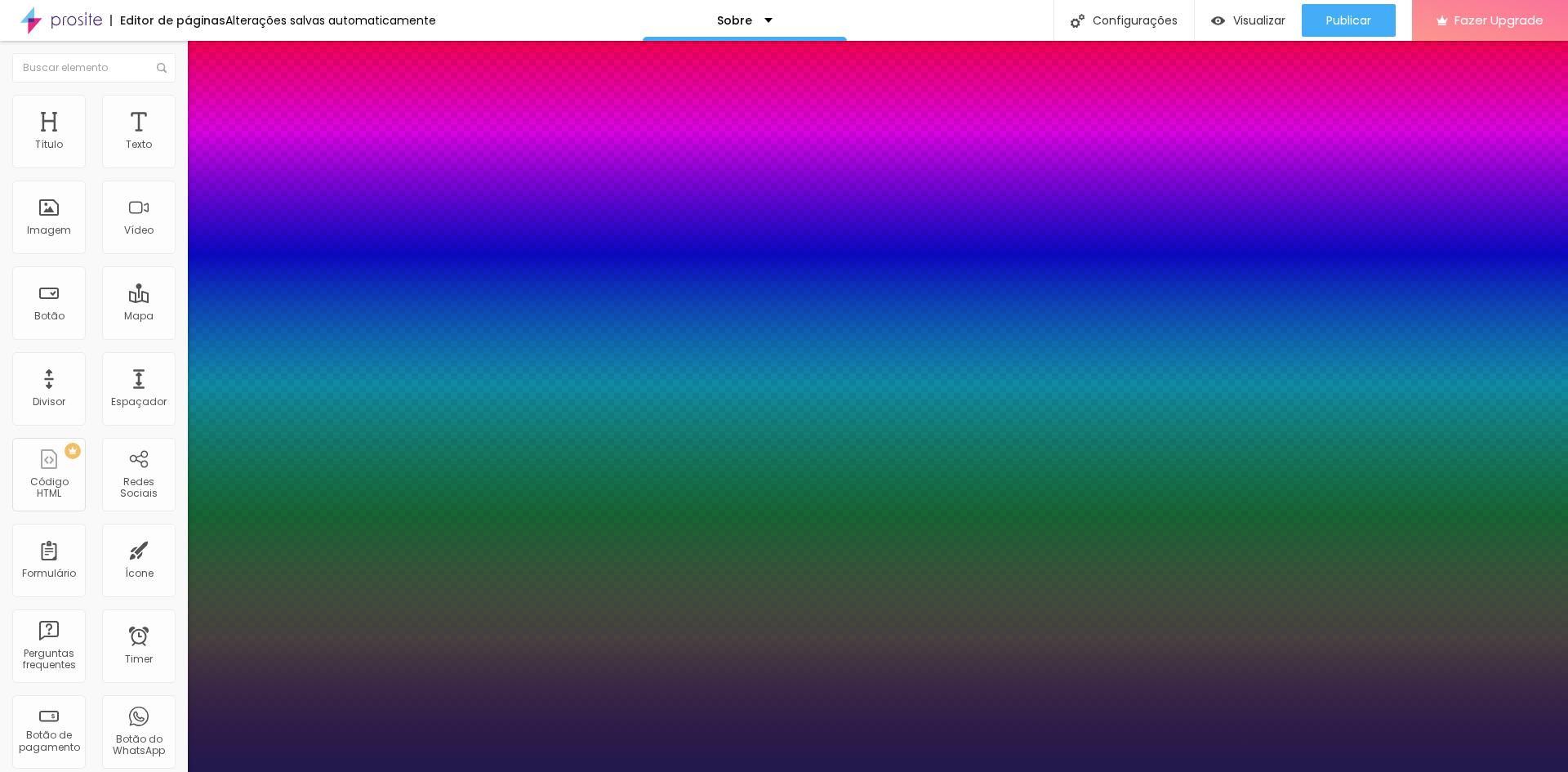
type input "1.2"
type input "1"
click at [448, 771] on div at bounding box center [784, 772] width 1568 height 0
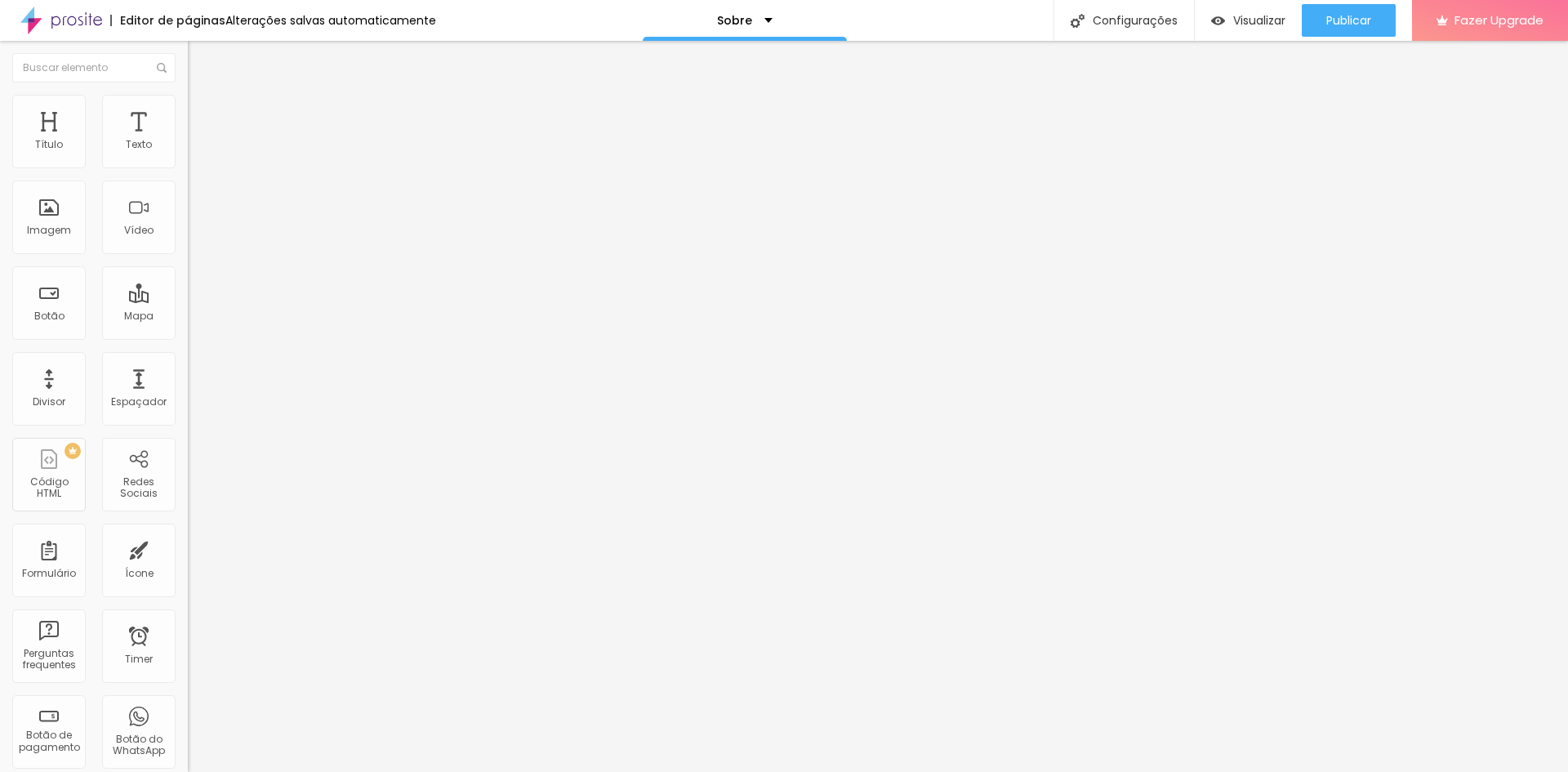
click at [188, 157] on button "button" at bounding box center [199, 148] width 23 height 17
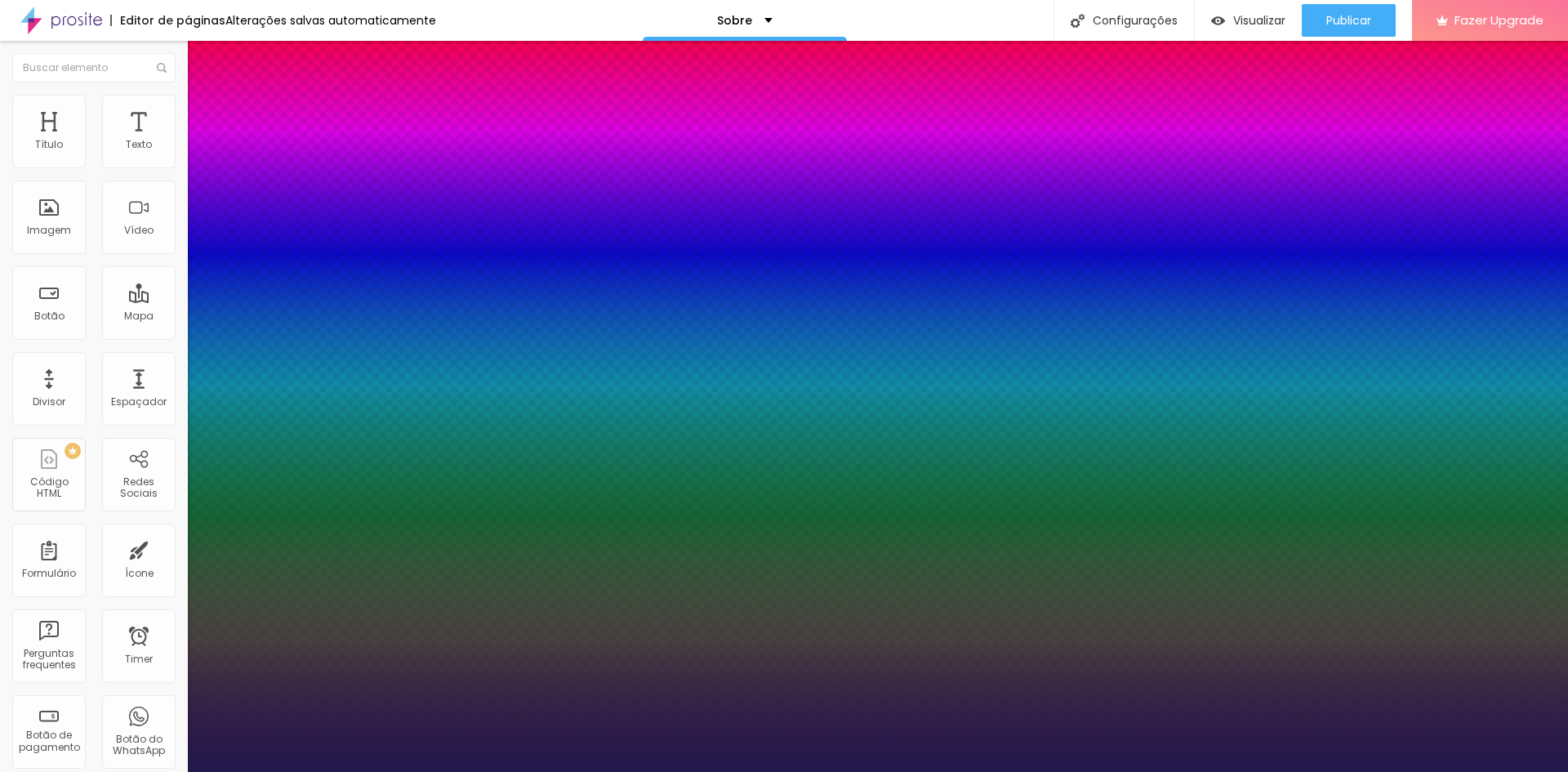
click at [450, 771] on div at bounding box center [784, 772] width 1568 height 0
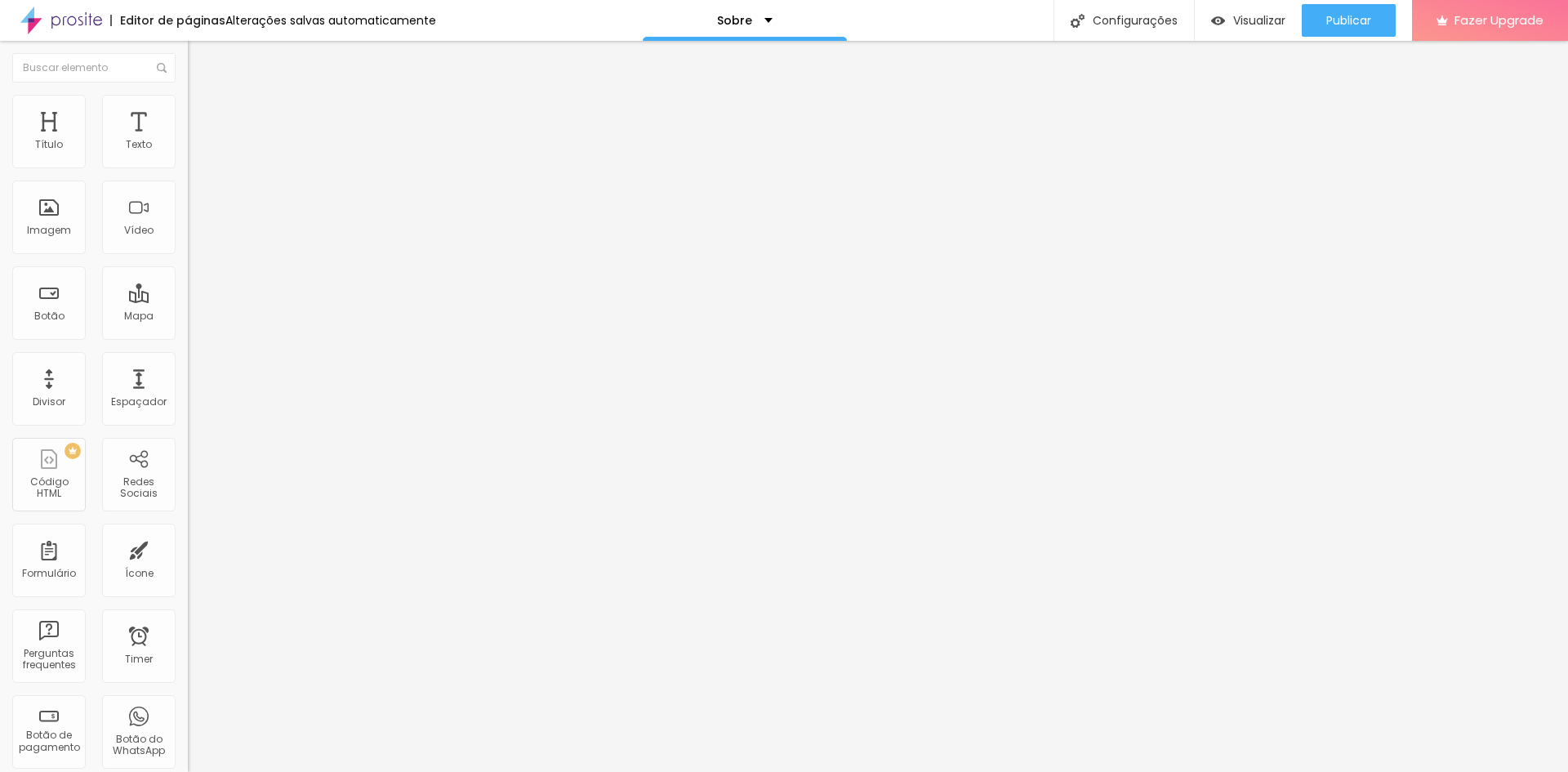
click at [194, 152] on icon "button" at bounding box center [199, 146] width 10 height 10
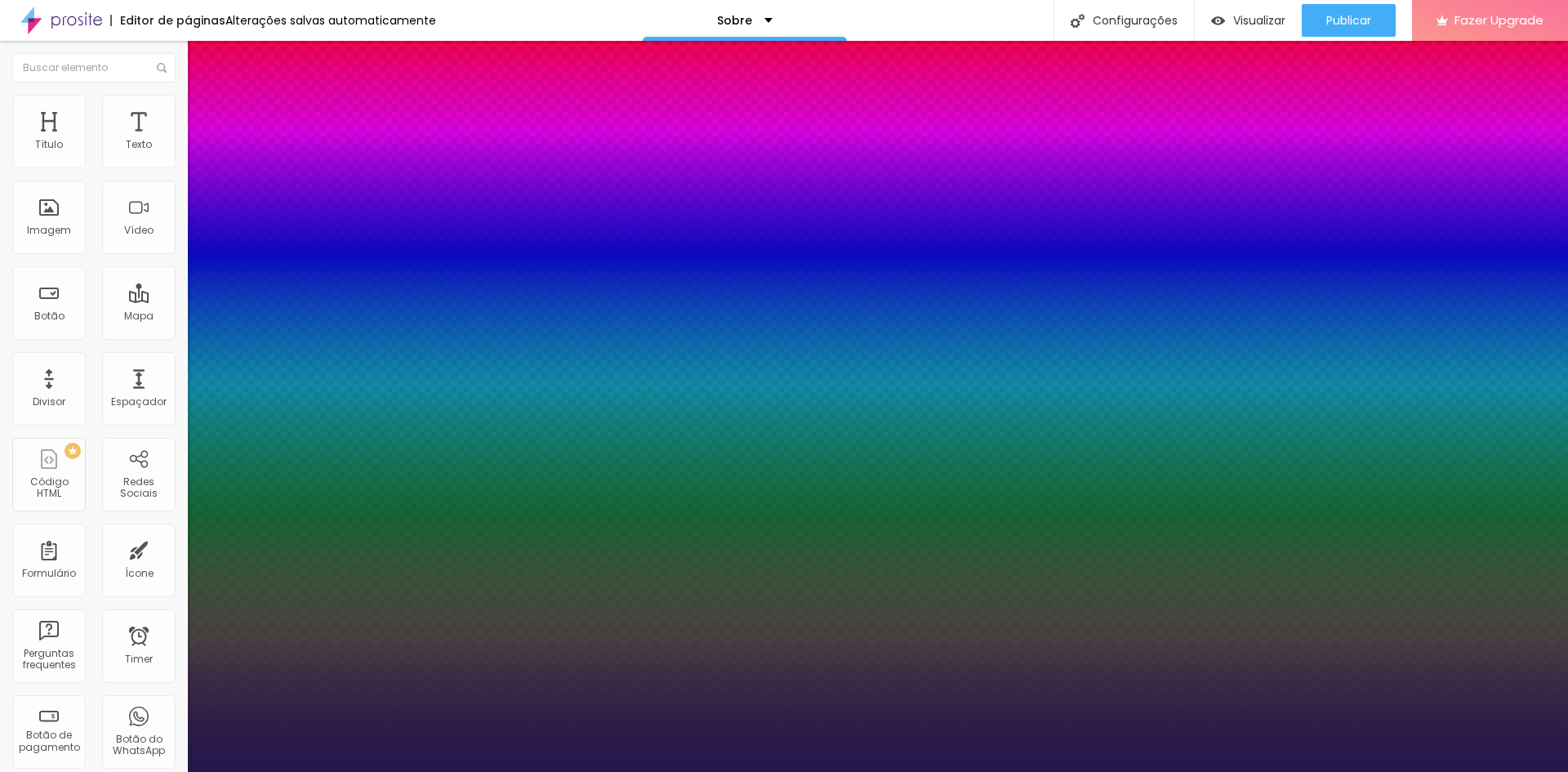
type input "1"
select select "Alice"
type input "1"
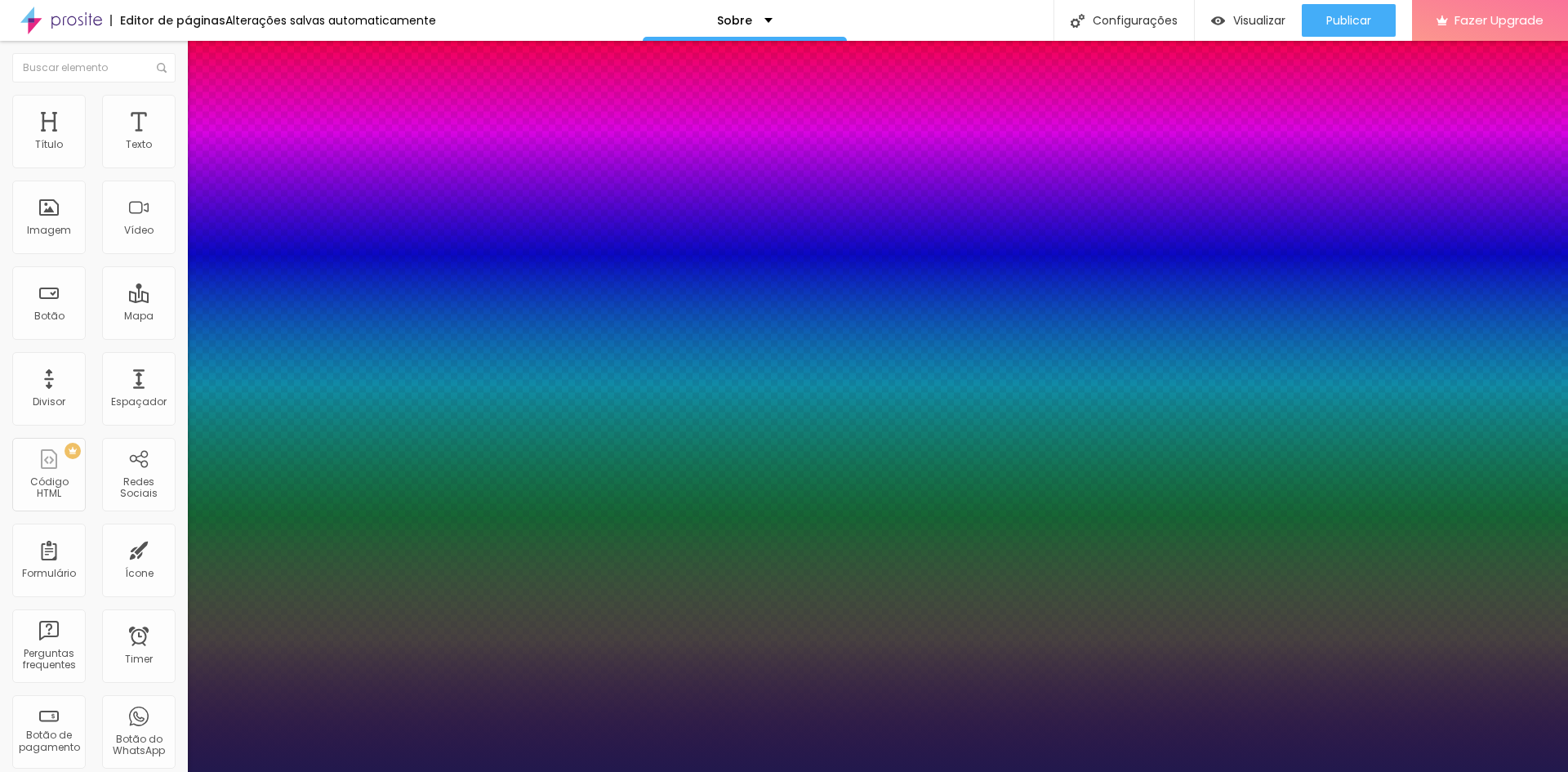
click at [451, 771] on div at bounding box center [784, 772] width 1568 height 0
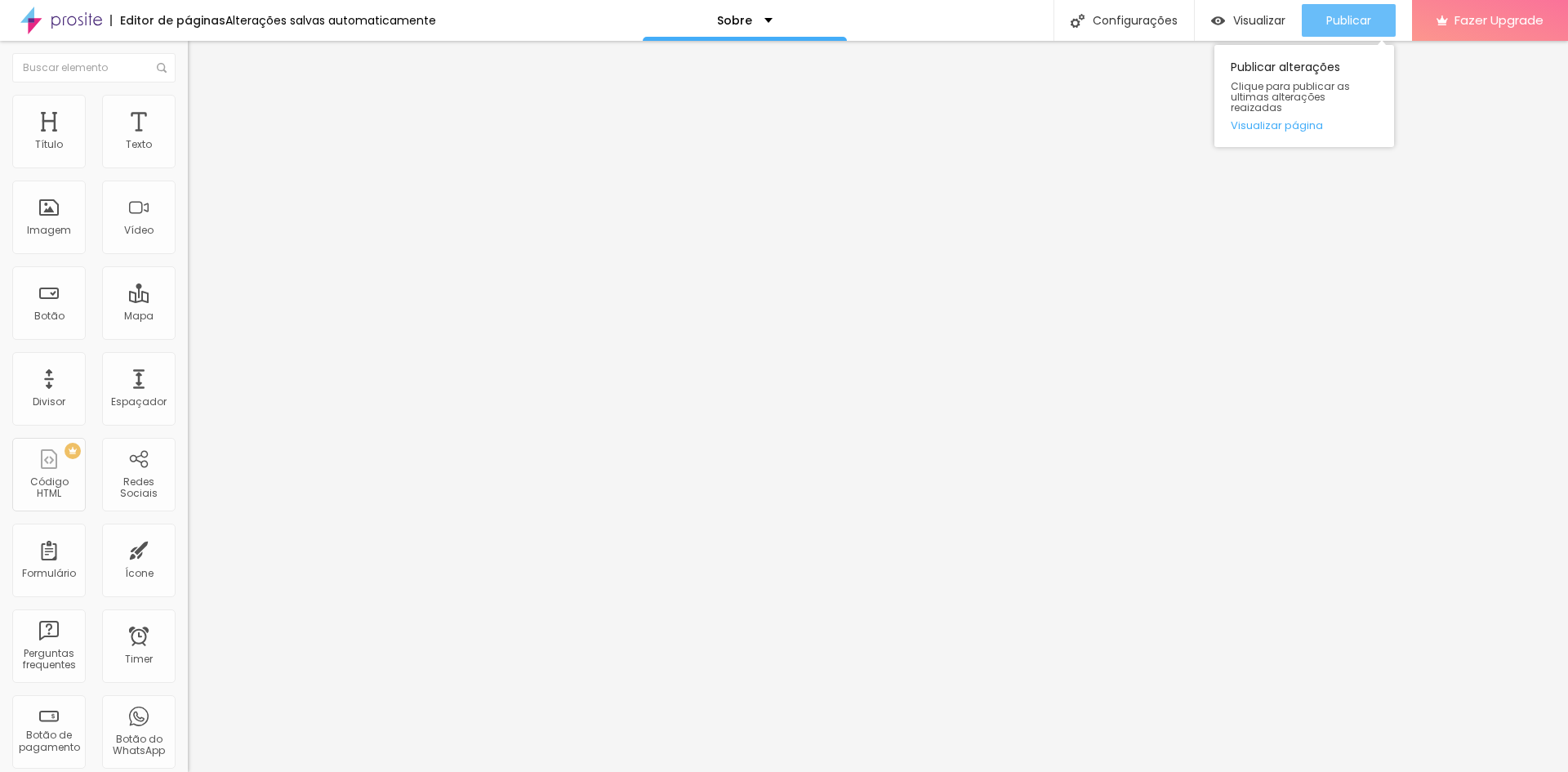
click at [1346, 23] on span "Publicar" at bounding box center [1350, 20] width 45 height 13
click at [1348, 19] on span "Publicar" at bounding box center [1350, 20] width 45 height 13
